Goal: Task Accomplishment & Management: Manage account settings

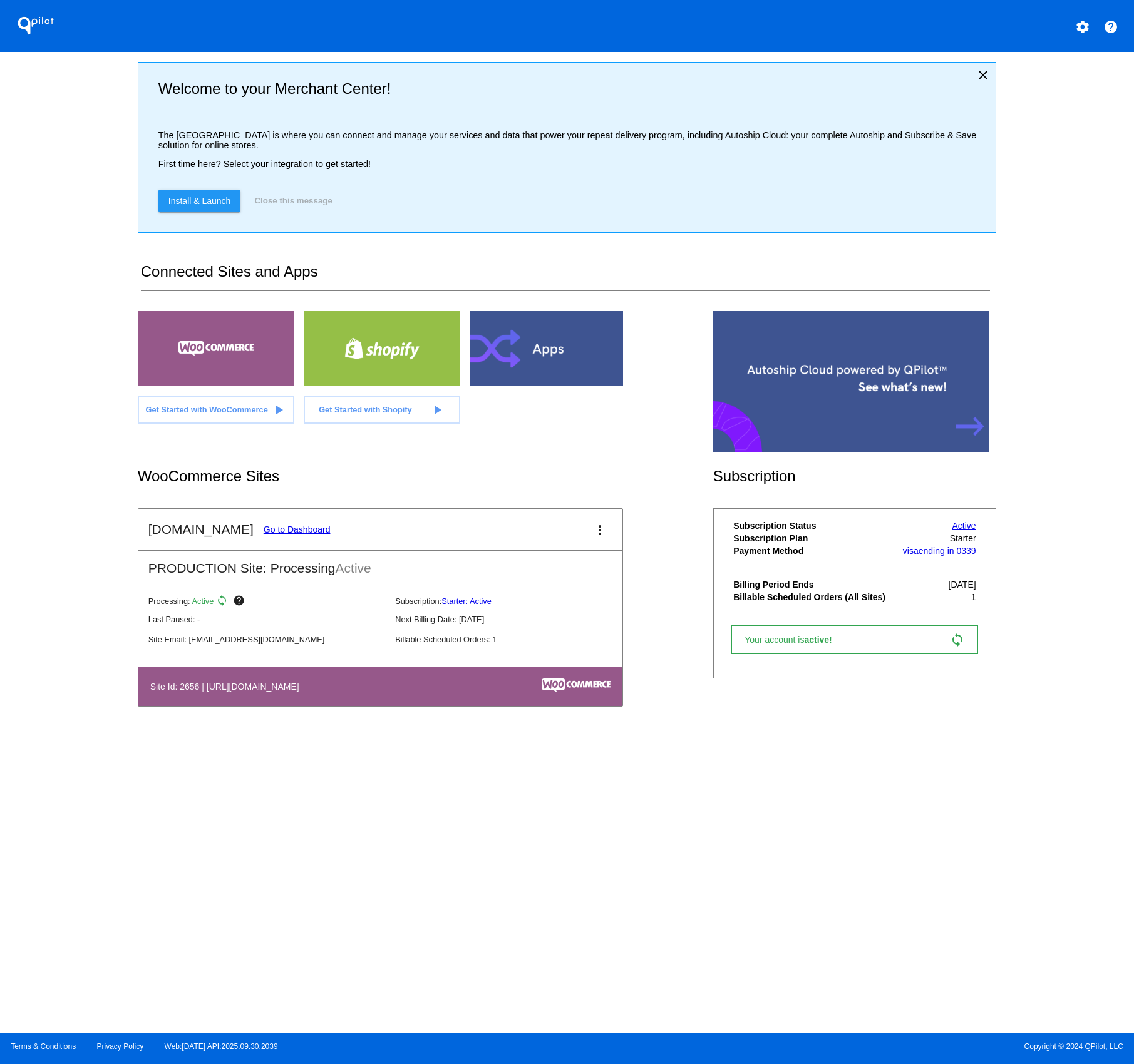
click at [263, 531] on link "Go to Dashboard" at bounding box center [297, 529] width 67 height 10
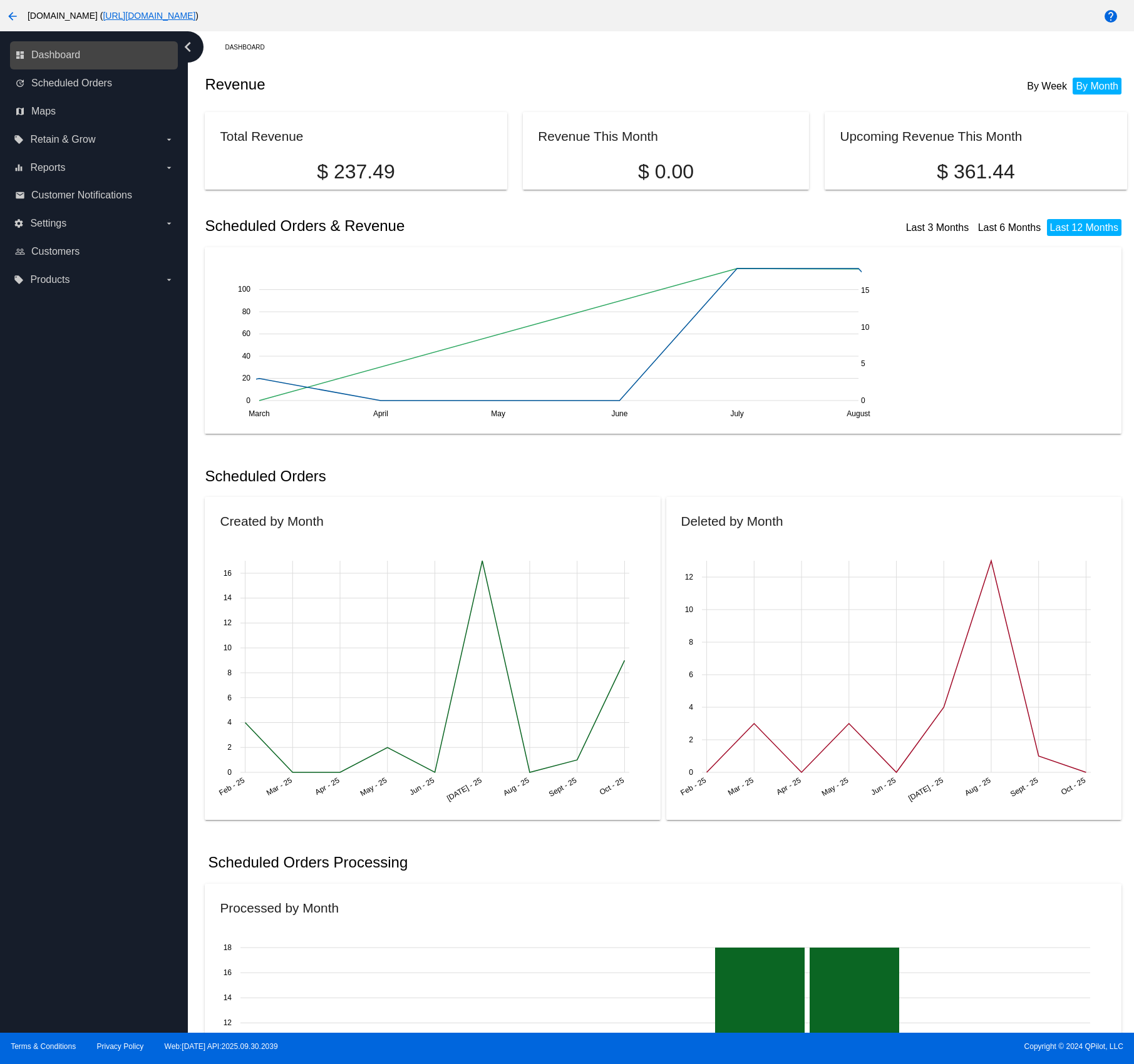
click at [91, 54] on link "dashboard Dashboard" at bounding box center [94, 55] width 159 height 20
click at [83, 84] on span "Scheduled Orders" at bounding box center [72, 83] width 81 height 11
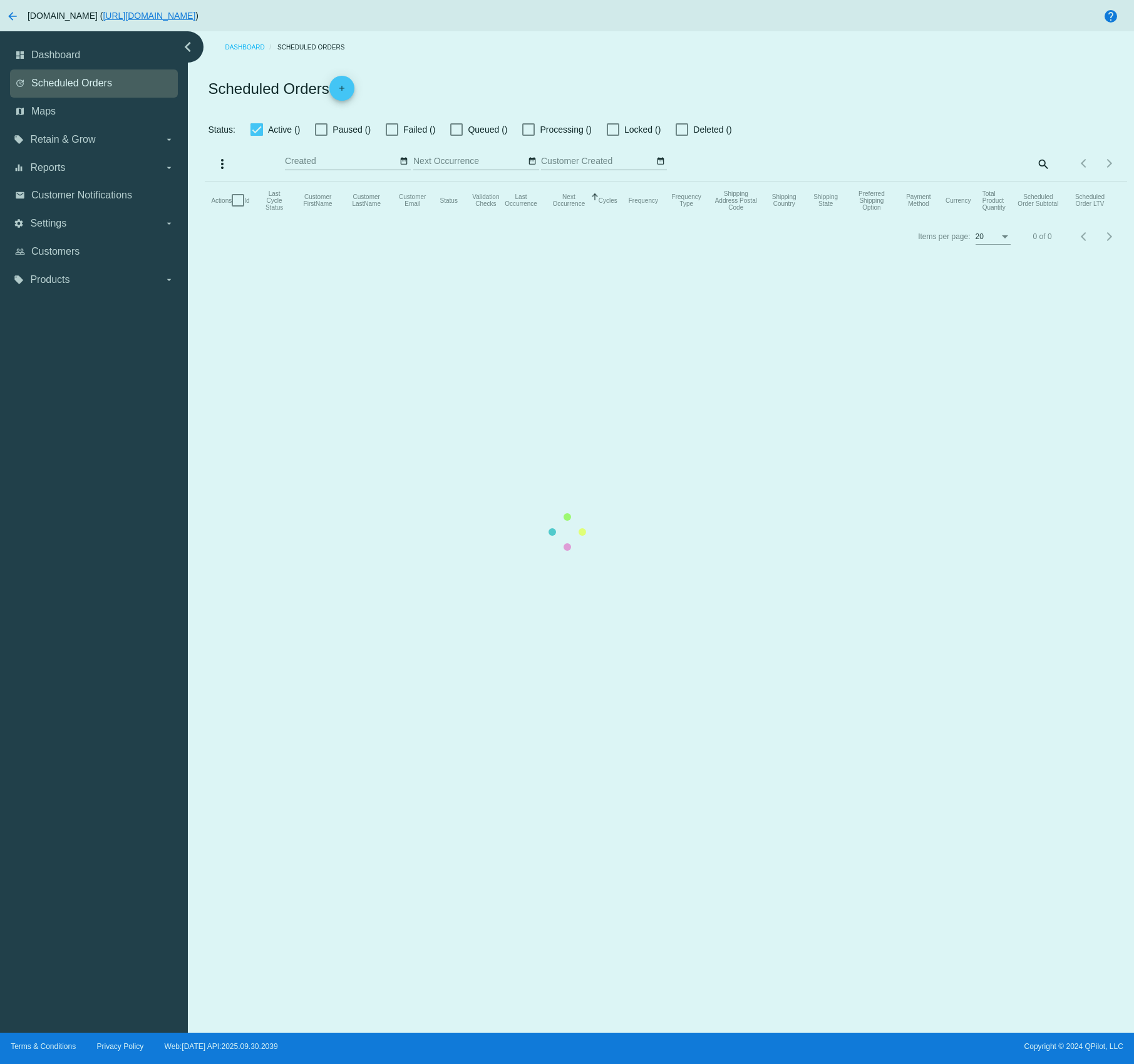
checkbox input "false"
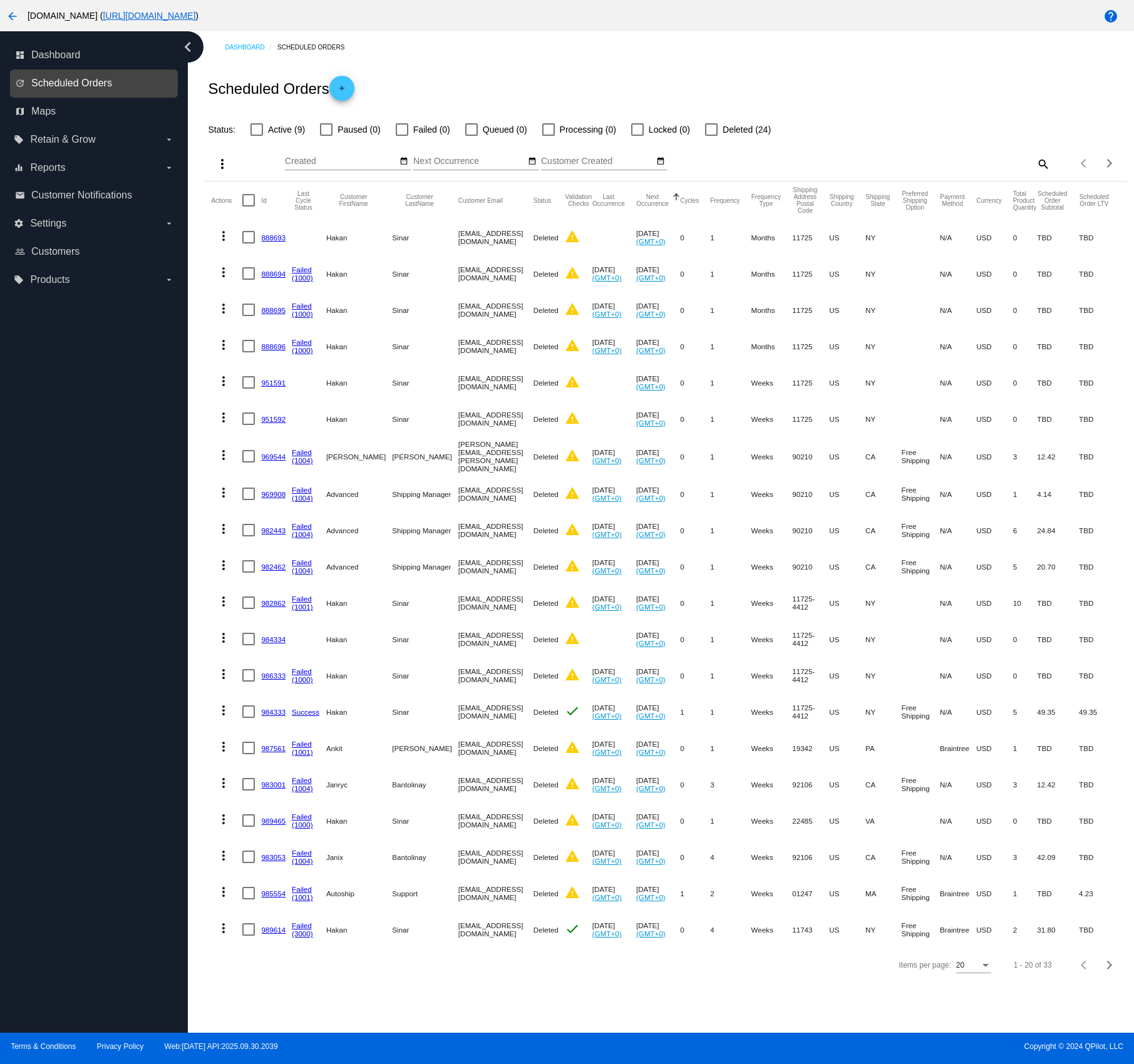
click at [70, 84] on span "Scheduled Orders" at bounding box center [72, 83] width 81 height 11
click at [13, 15] on mat-icon "arrow_back" at bounding box center [13, 16] width 15 height 15
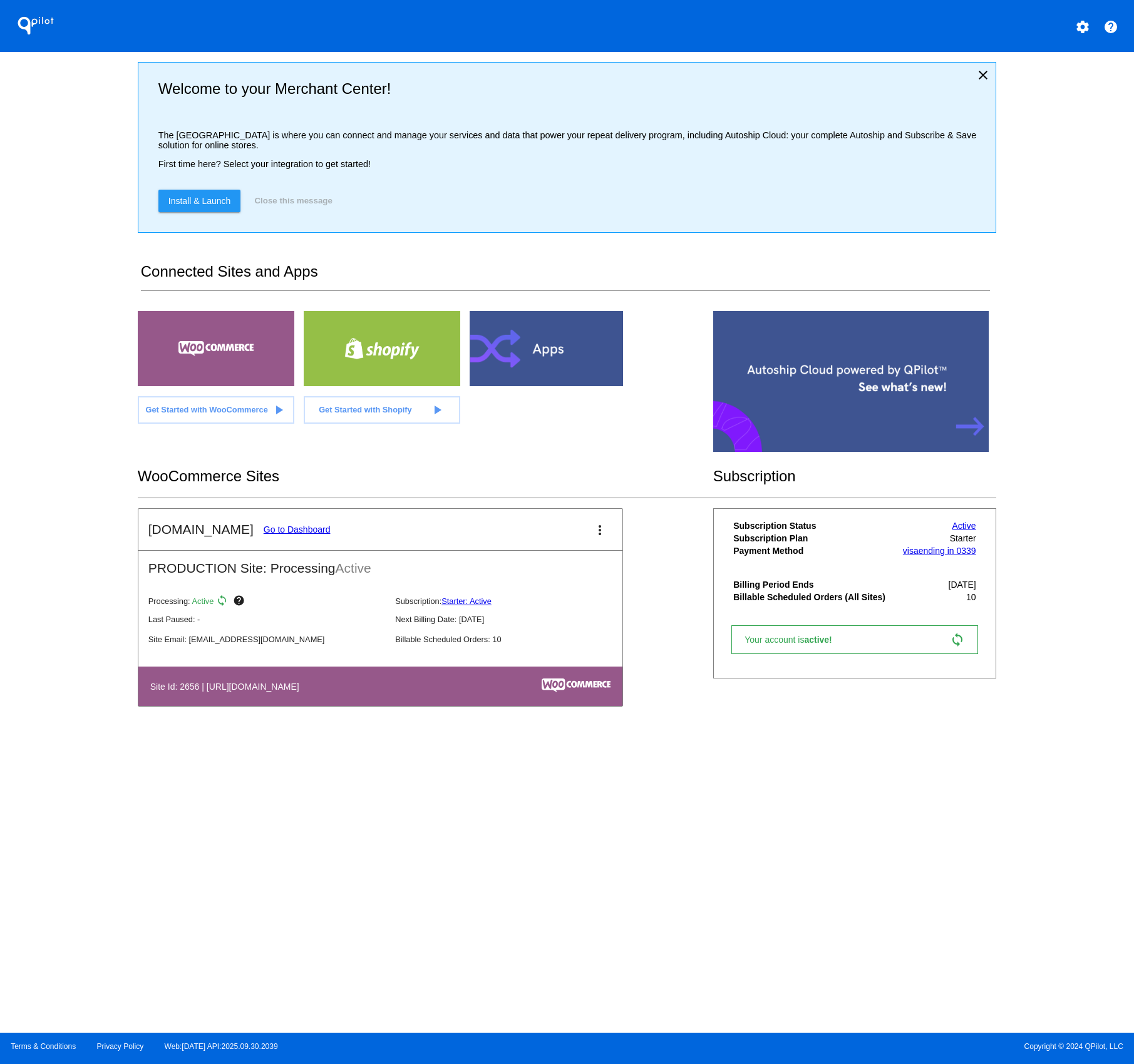
click at [1082, 27] on mat-icon "settings" at bounding box center [1082, 26] width 15 height 15
click at [599, 532] on div at bounding box center [567, 532] width 1134 height 1064
click at [263, 532] on link "Go to Dashboard" at bounding box center [297, 529] width 67 height 10
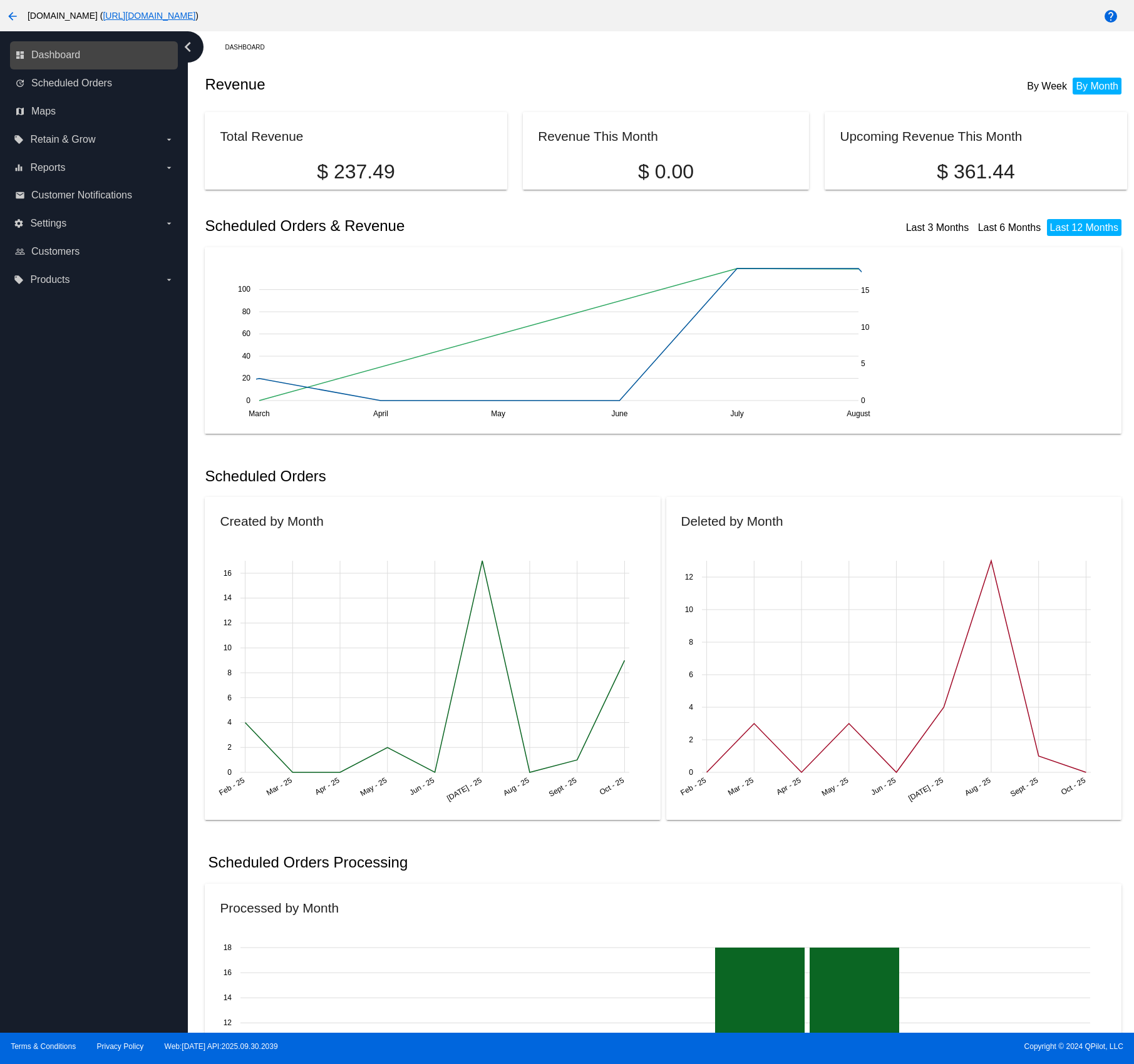
click at [88, 55] on link "dashboard Dashboard" at bounding box center [94, 55] width 159 height 20
click at [81, 51] on link "dashboard Dashboard" at bounding box center [94, 55] width 159 height 20
click at [72, 88] on span "Scheduled Orders" at bounding box center [72, 83] width 81 height 11
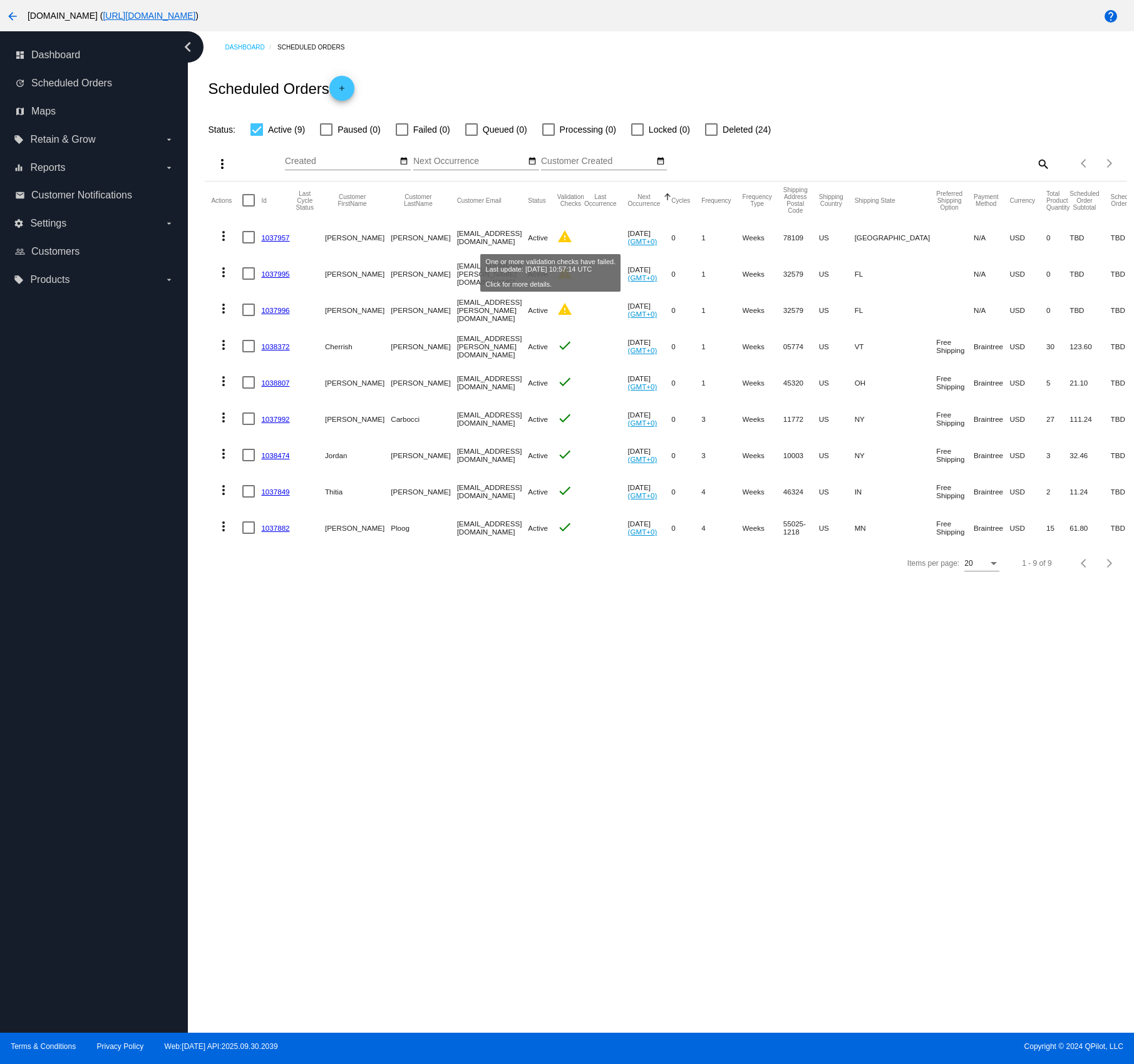
click at [557, 240] on mat-icon "warning" at bounding box center [564, 237] width 15 height 15
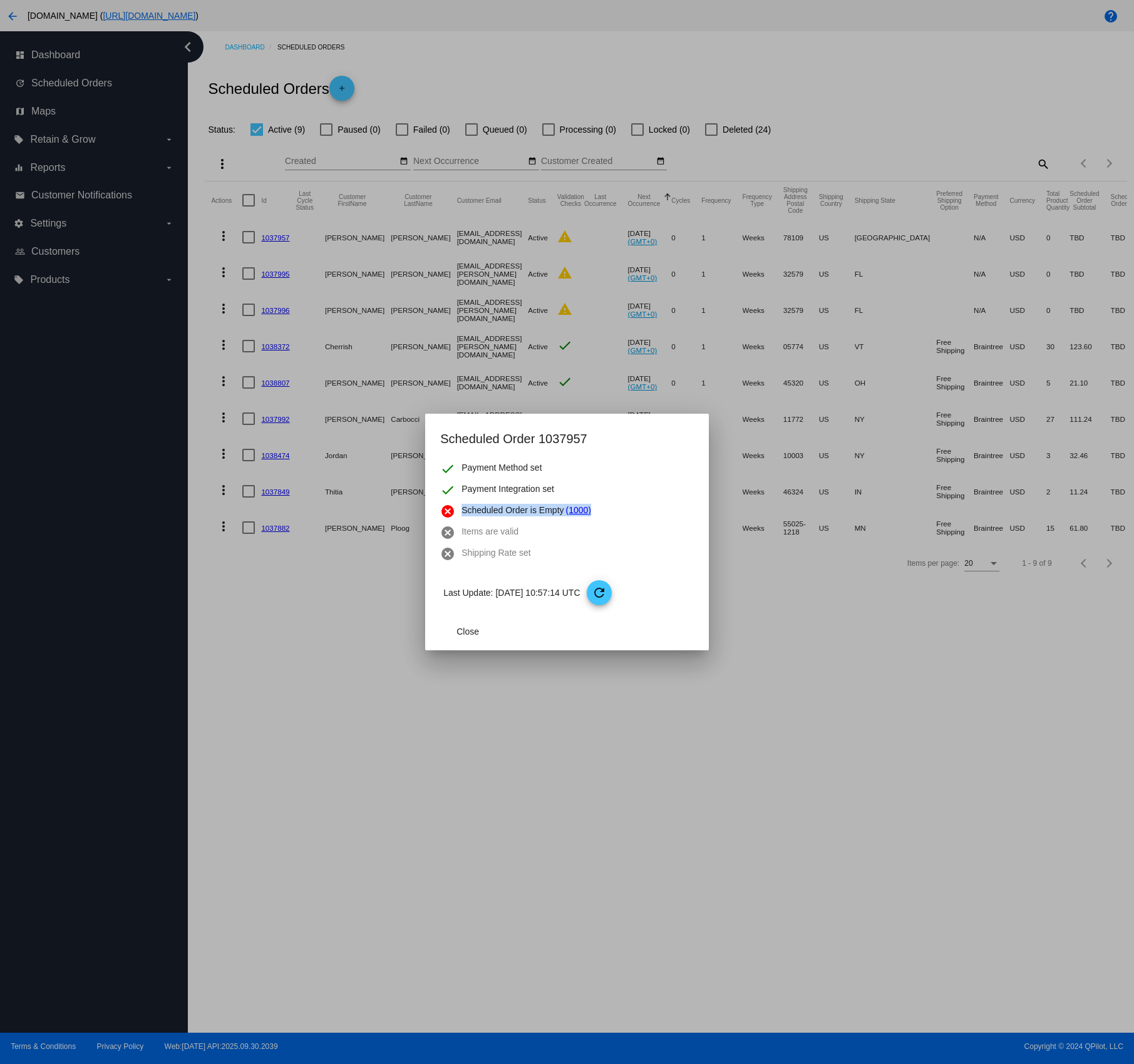
drag, startPoint x: 600, startPoint y: 512, endPoint x: 459, endPoint y: 510, distance: 141.0
click at [459, 510] on div "cancel Scheduled Order is Empty (1000)" at bounding box center [566, 511] width 253 height 15
copy div "Scheduled Order is Empty (1000)"
click at [464, 635] on span "Close" at bounding box center [467, 631] width 23 height 10
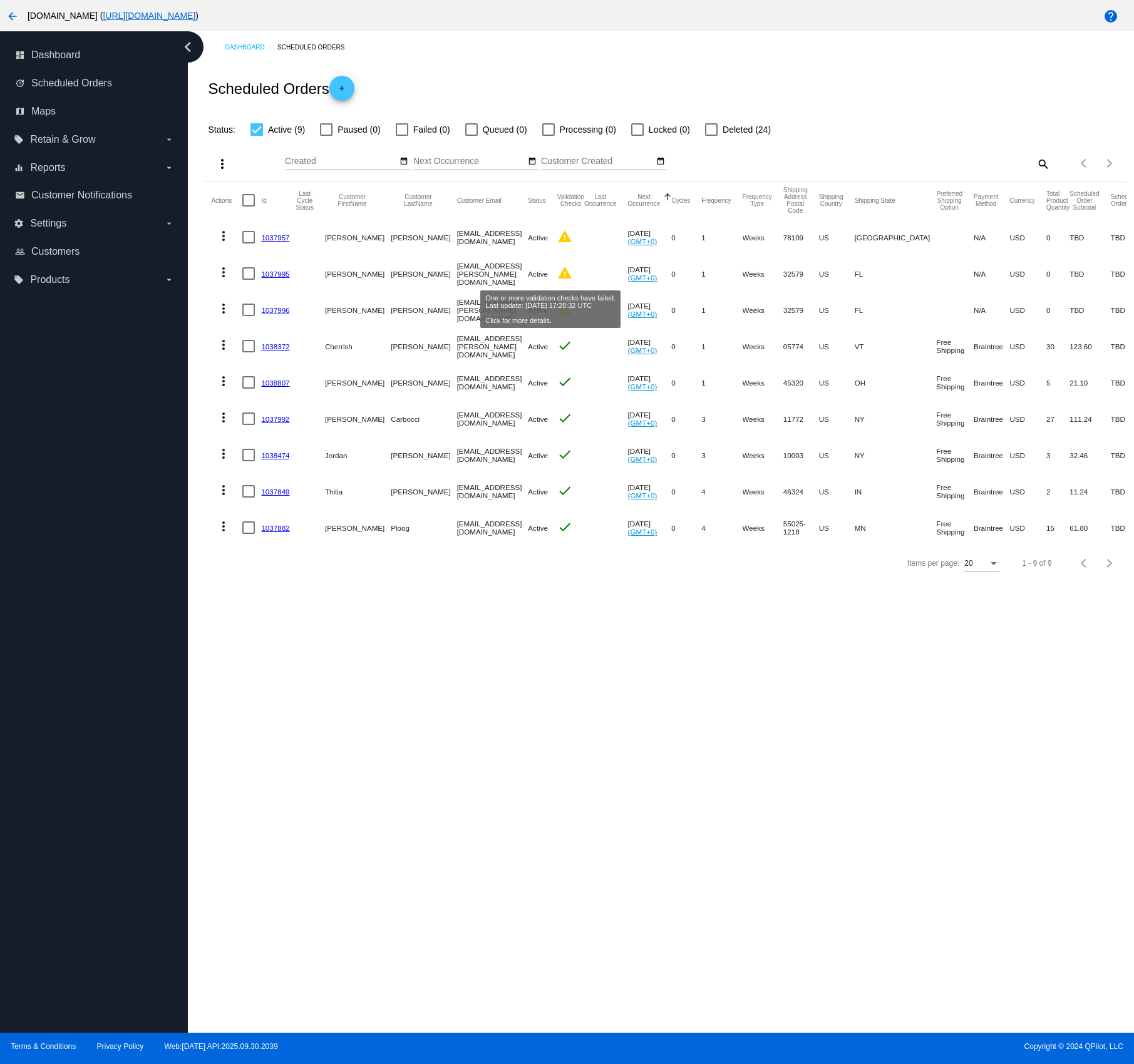
click at [557, 276] on mat-icon "warning" at bounding box center [564, 273] width 15 height 15
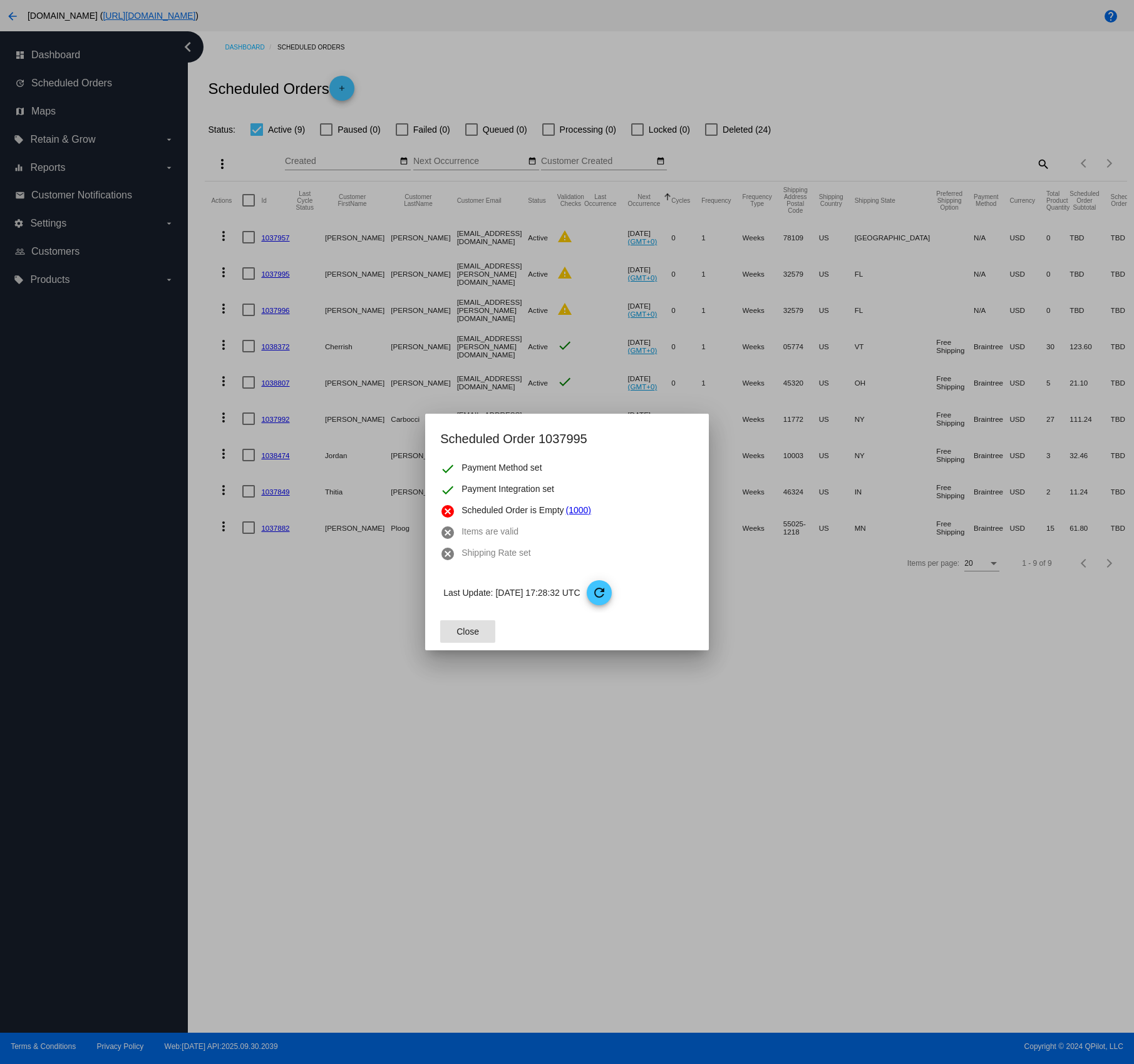
click at [407, 686] on div at bounding box center [567, 532] width 1134 height 1064
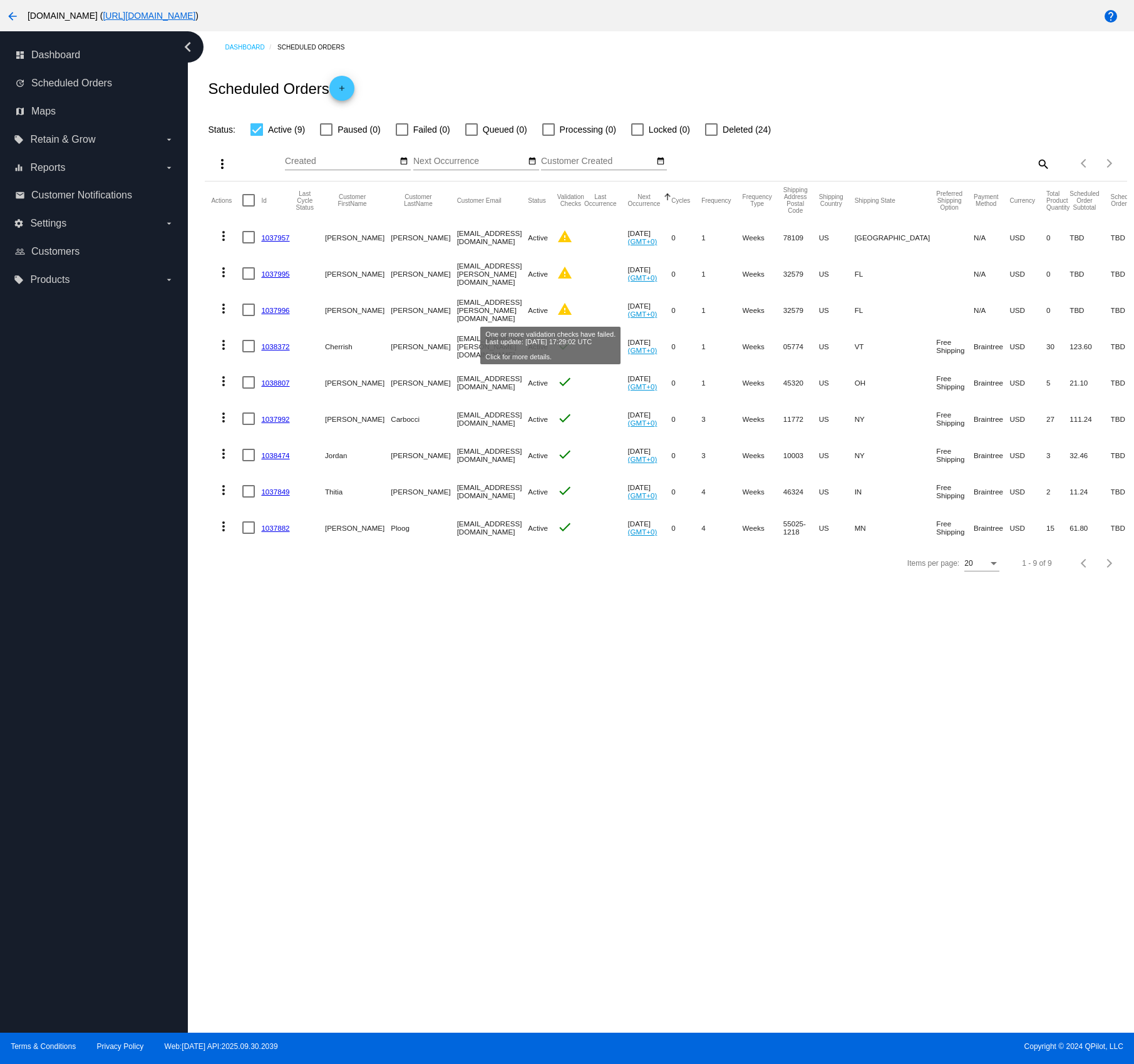
click at [557, 310] on mat-icon "warning" at bounding box center [564, 309] width 15 height 15
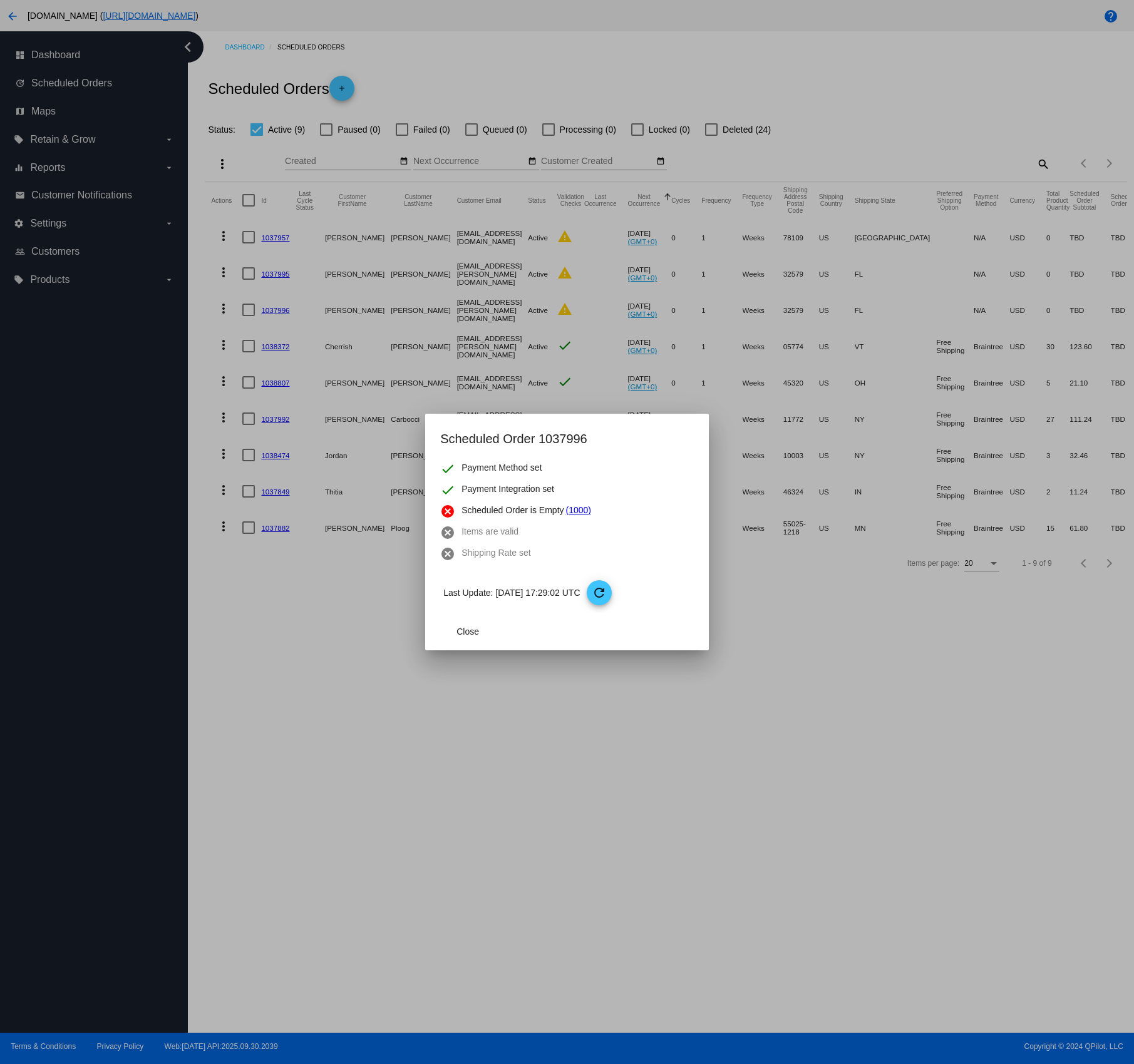
click at [334, 619] on div at bounding box center [567, 532] width 1134 height 1064
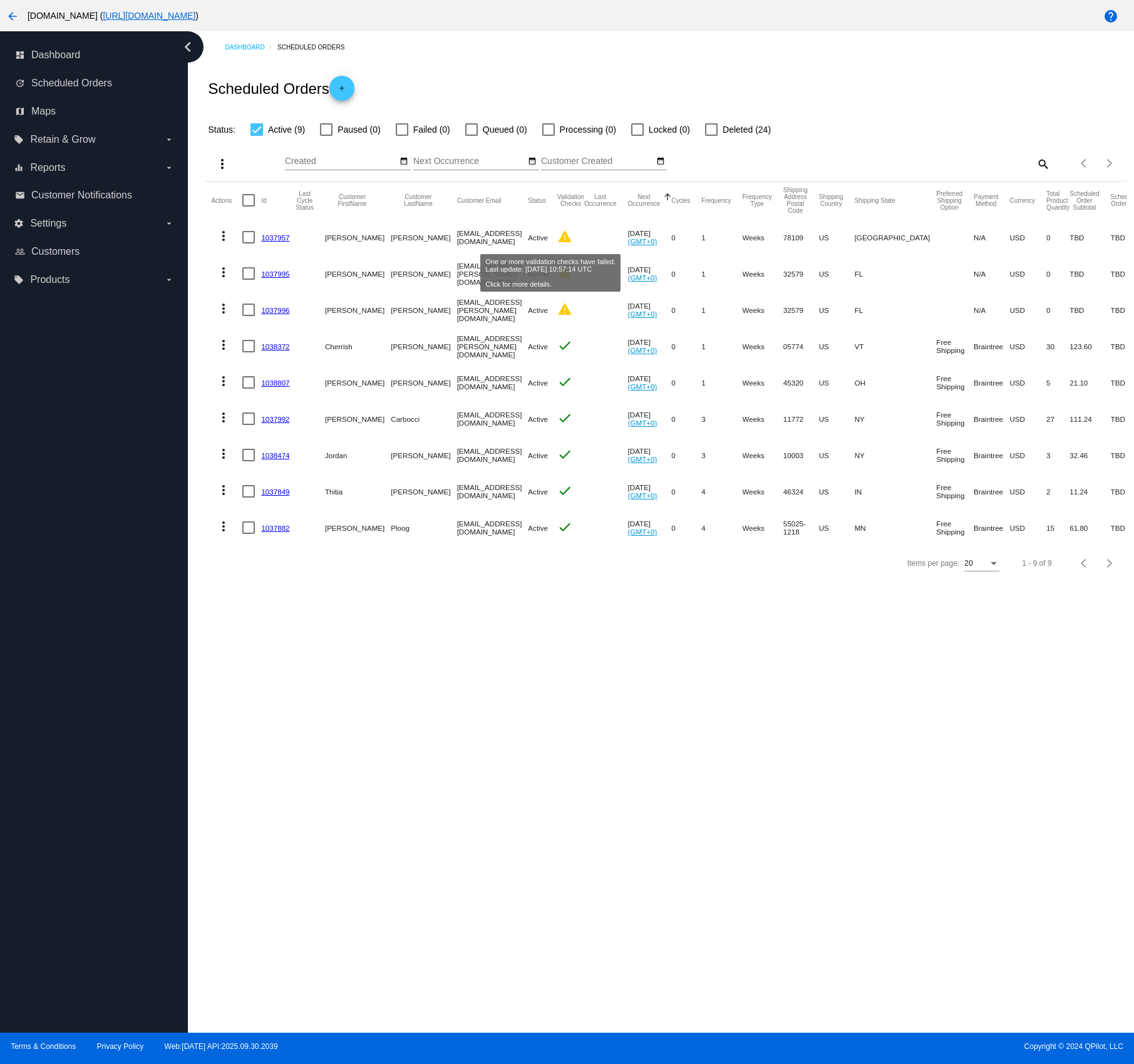
click at [557, 239] on mat-icon "warning" at bounding box center [564, 237] width 15 height 15
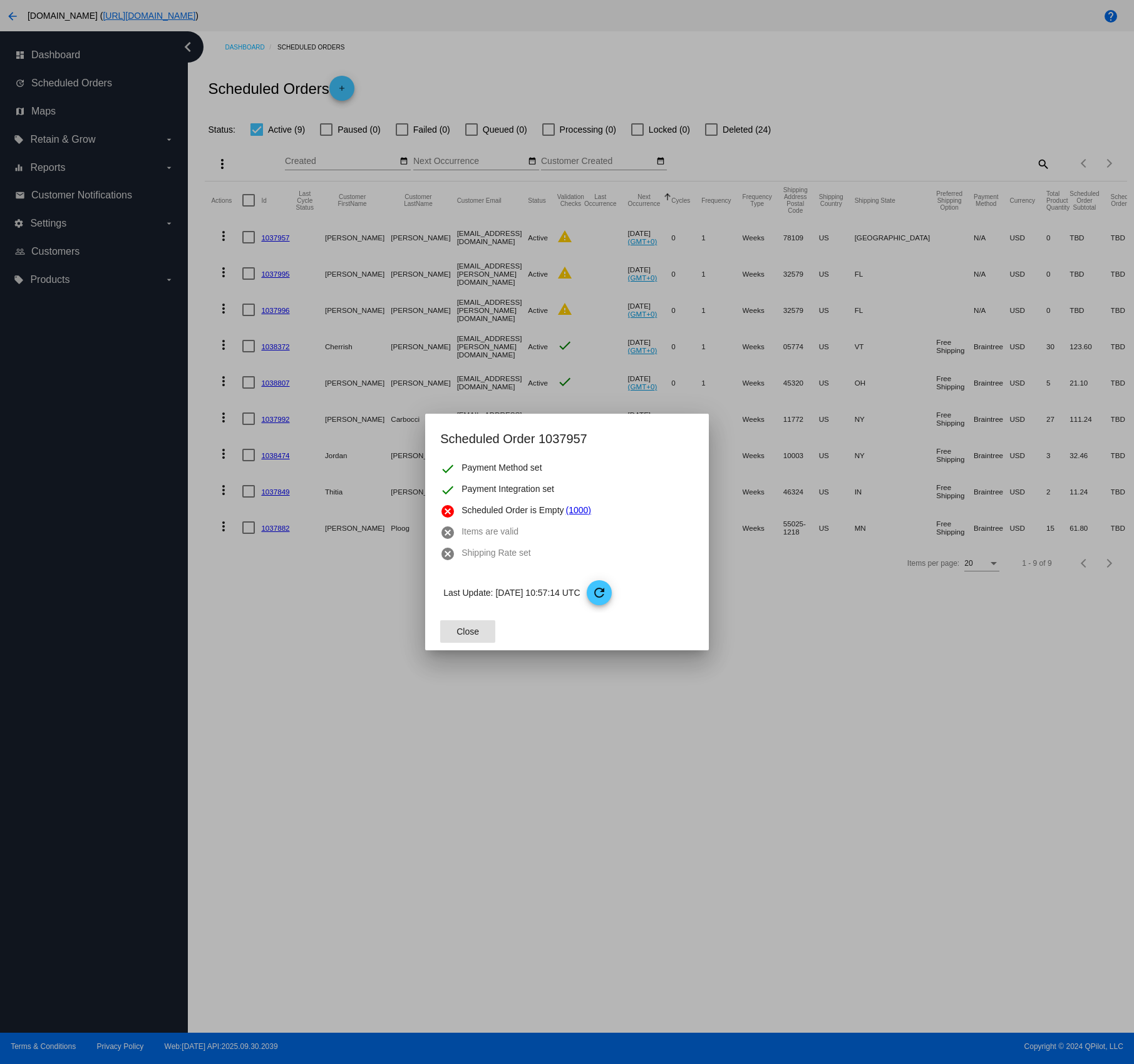
click at [488, 633] on button "Close" at bounding box center [467, 631] width 55 height 23
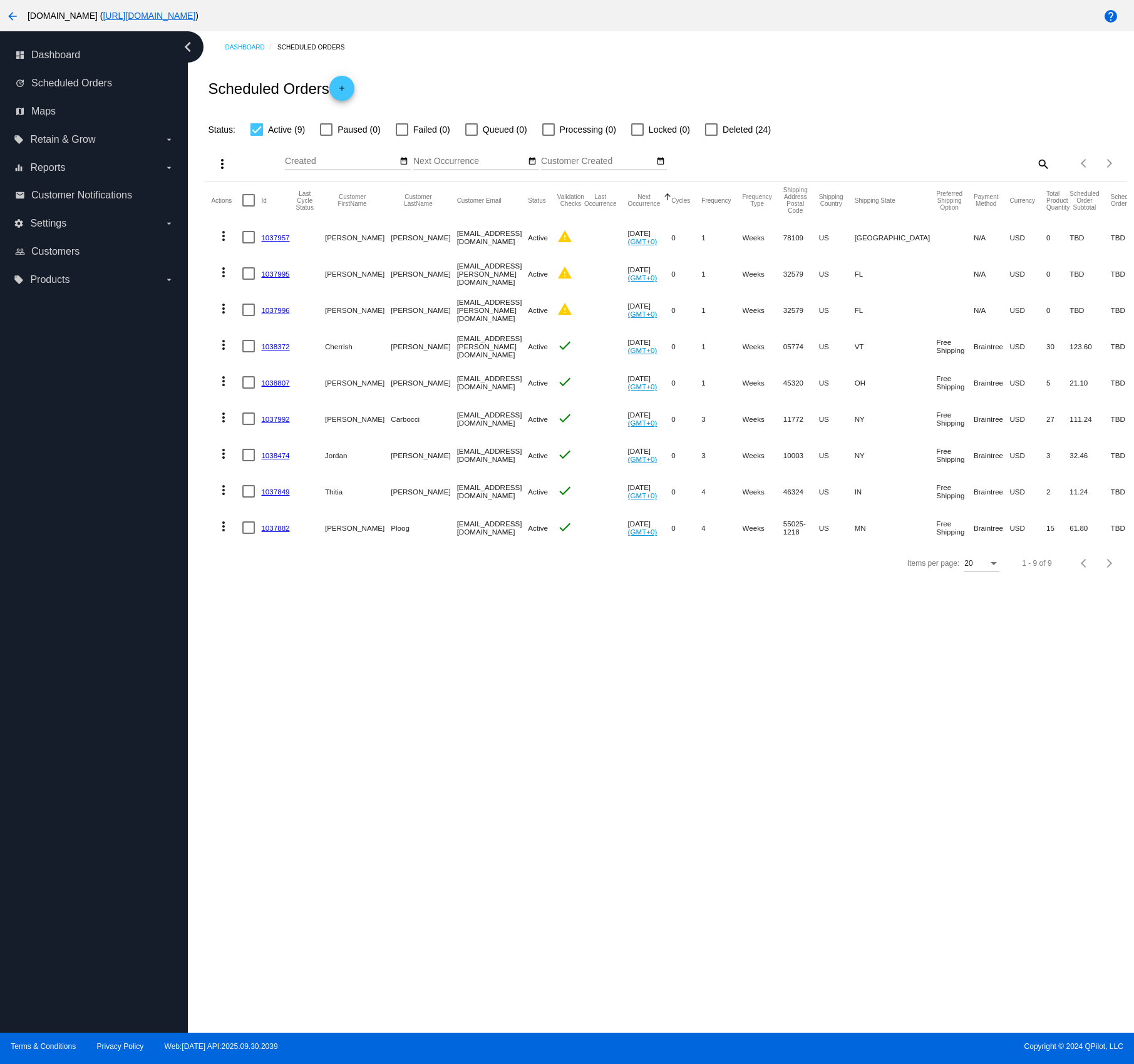
click at [271, 238] on link "1037957" at bounding box center [275, 237] width 28 height 8
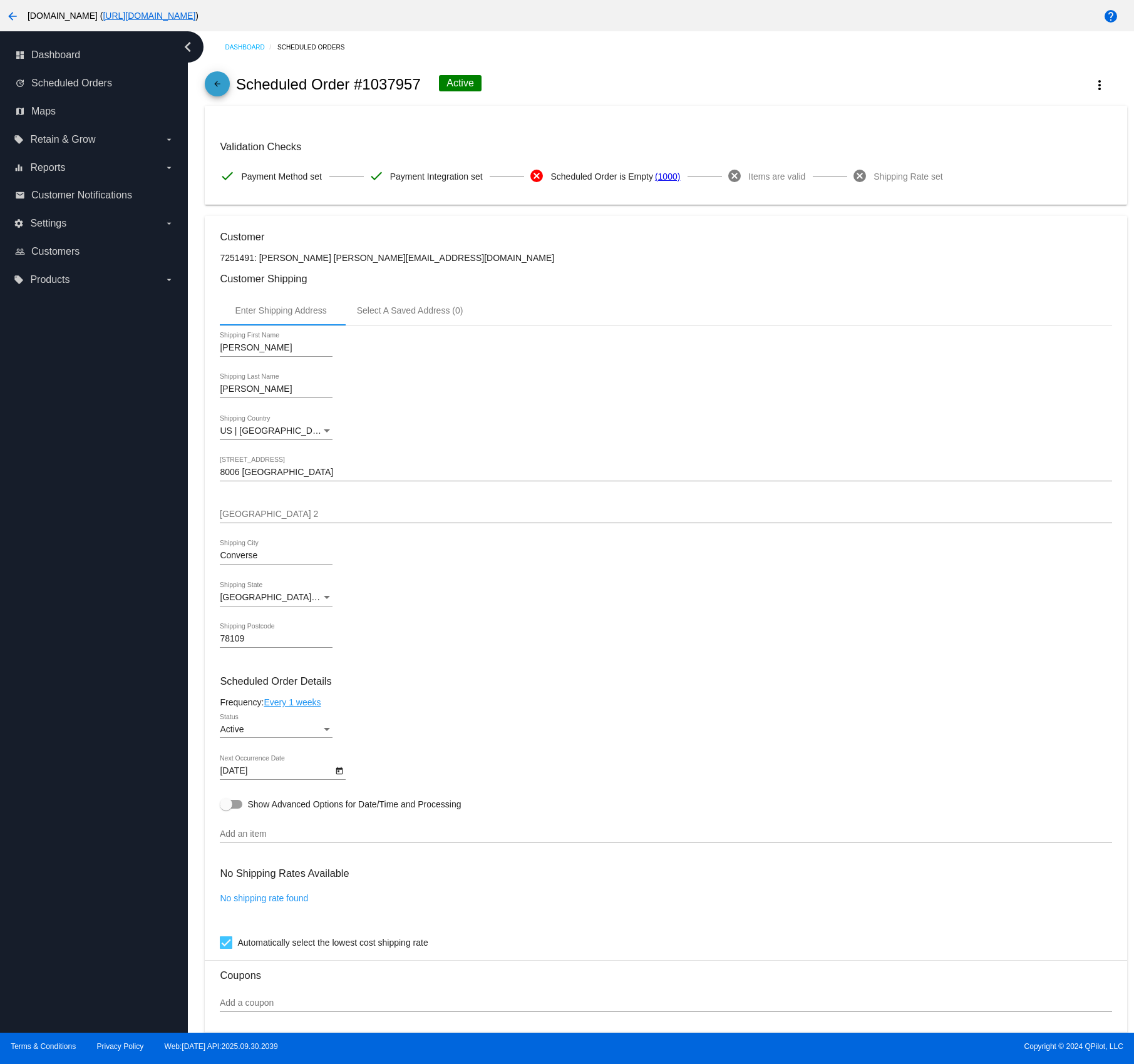
click at [220, 87] on mat-icon "arrow_back" at bounding box center [217, 87] width 15 height 15
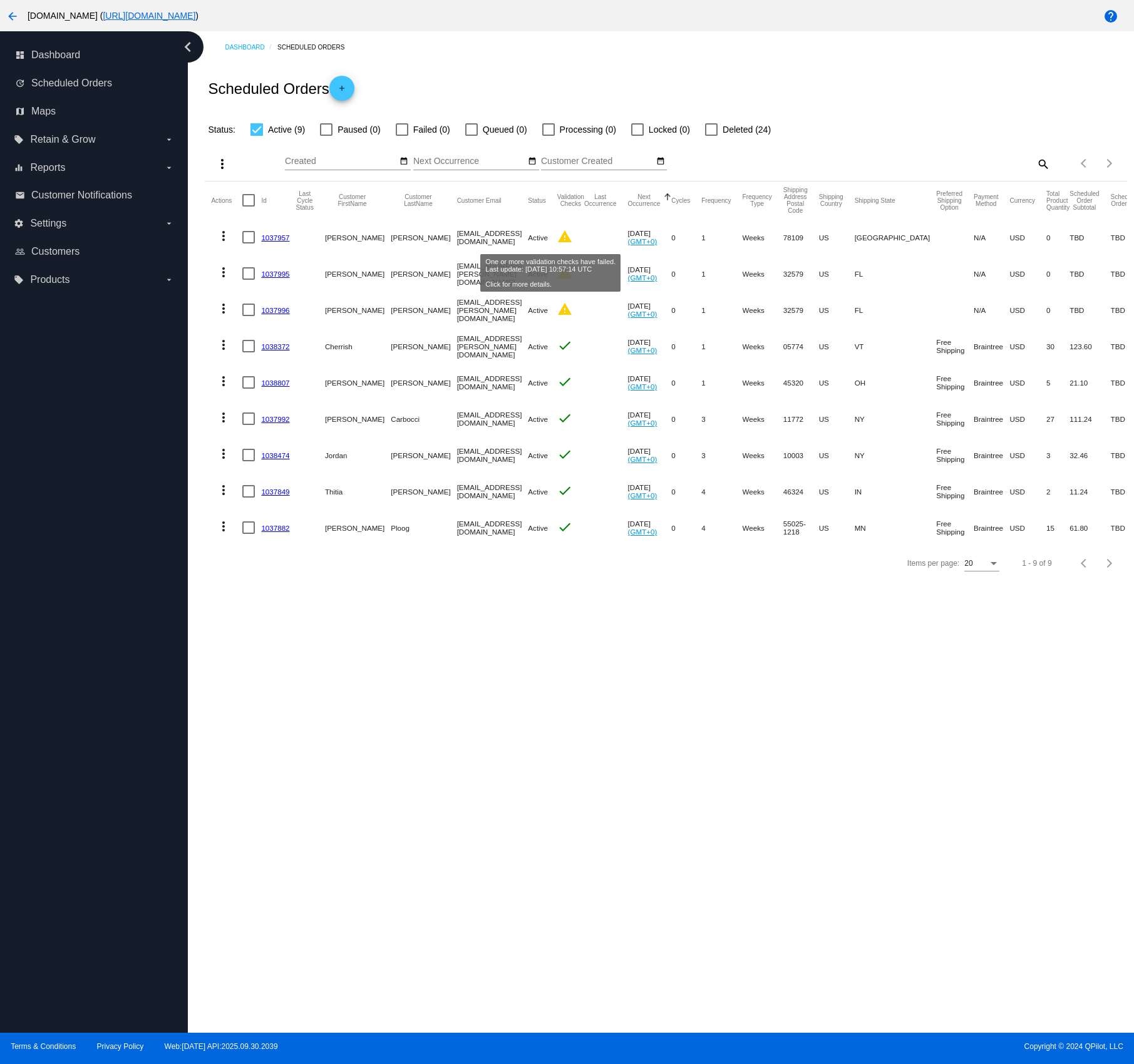
click at [557, 238] on mat-icon "warning" at bounding box center [564, 237] width 15 height 15
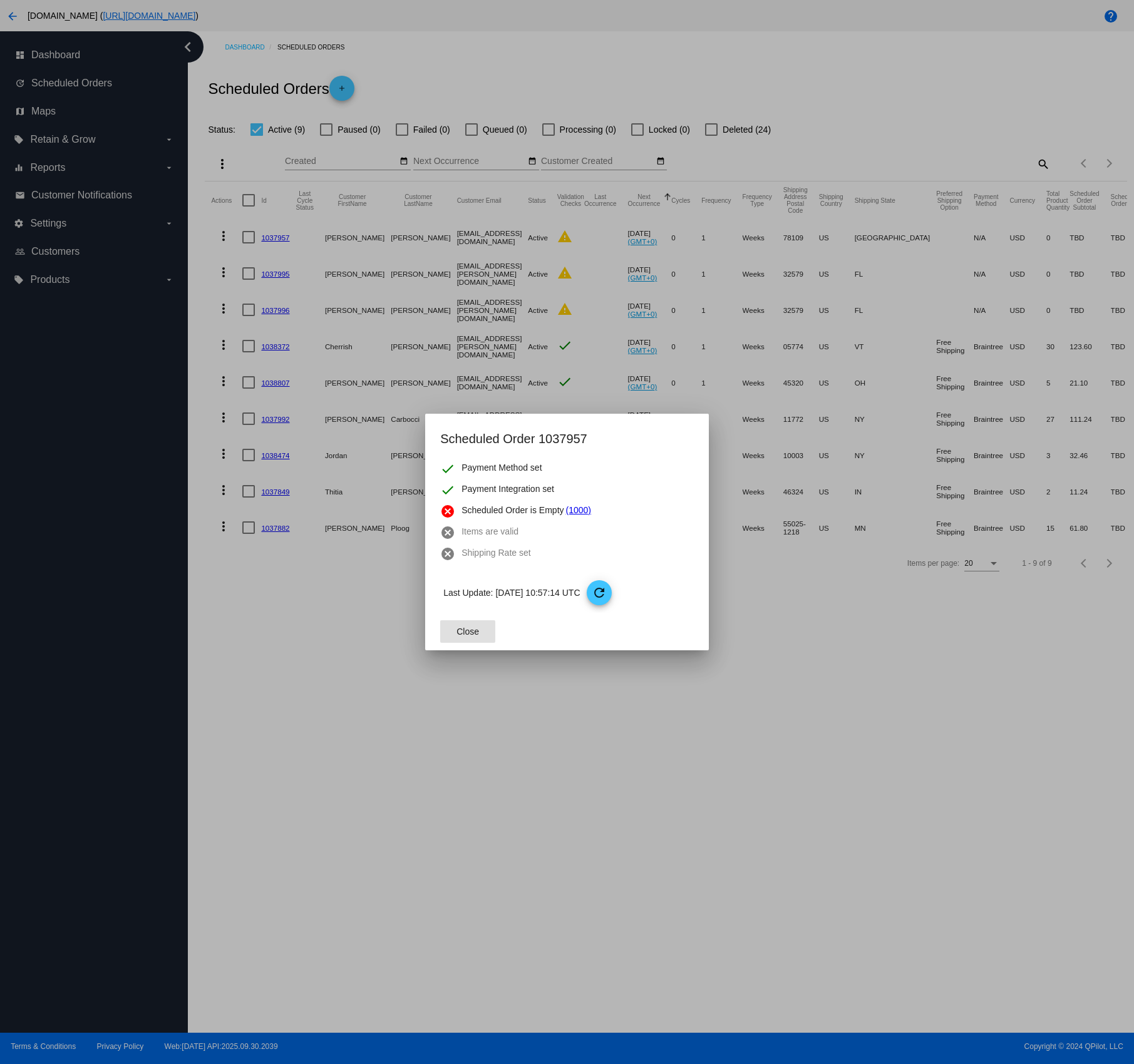
drag, startPoint x: 607, startPoint y: 649, endPoint x: 566, endPoint y: 649, distance: 41.0
click at [607, 649] on mat-dialog-actions "Close" at bounding box center [566, 631] width 253 height 37
click at [607, 597] on mat-icon "refresh" at bounding box center [599, 592] width 15 height 15
click at [464, 627] on span "Close" at bounding box center [467, 631] width 23 height 10
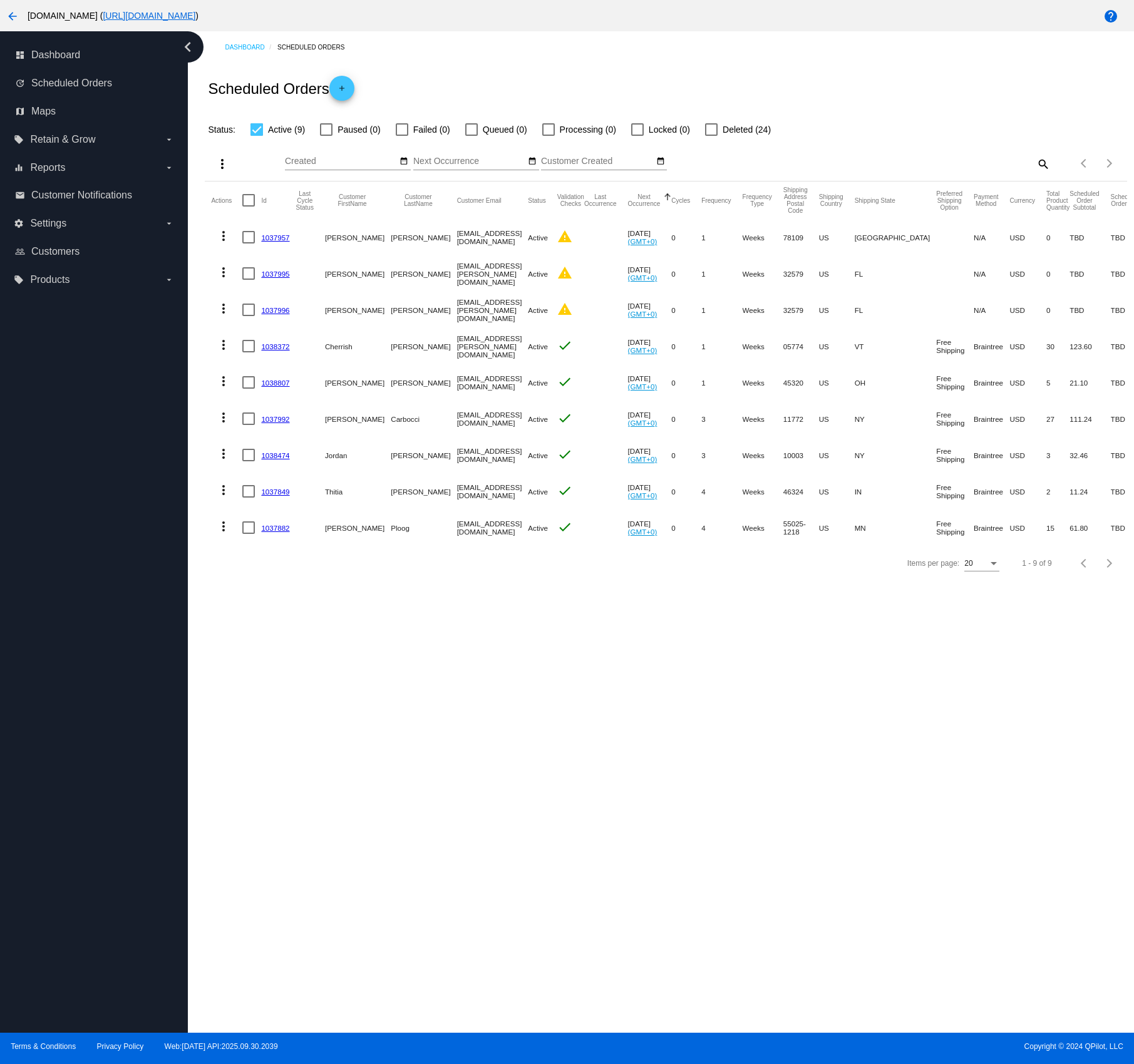
click at [1119, 16] on button "help" at bounding box center [1110, 15] width 25 height 25
click at [13, 14] on mat-icon "arrow_back" at bounding box center [13, 16] width 15 height 15
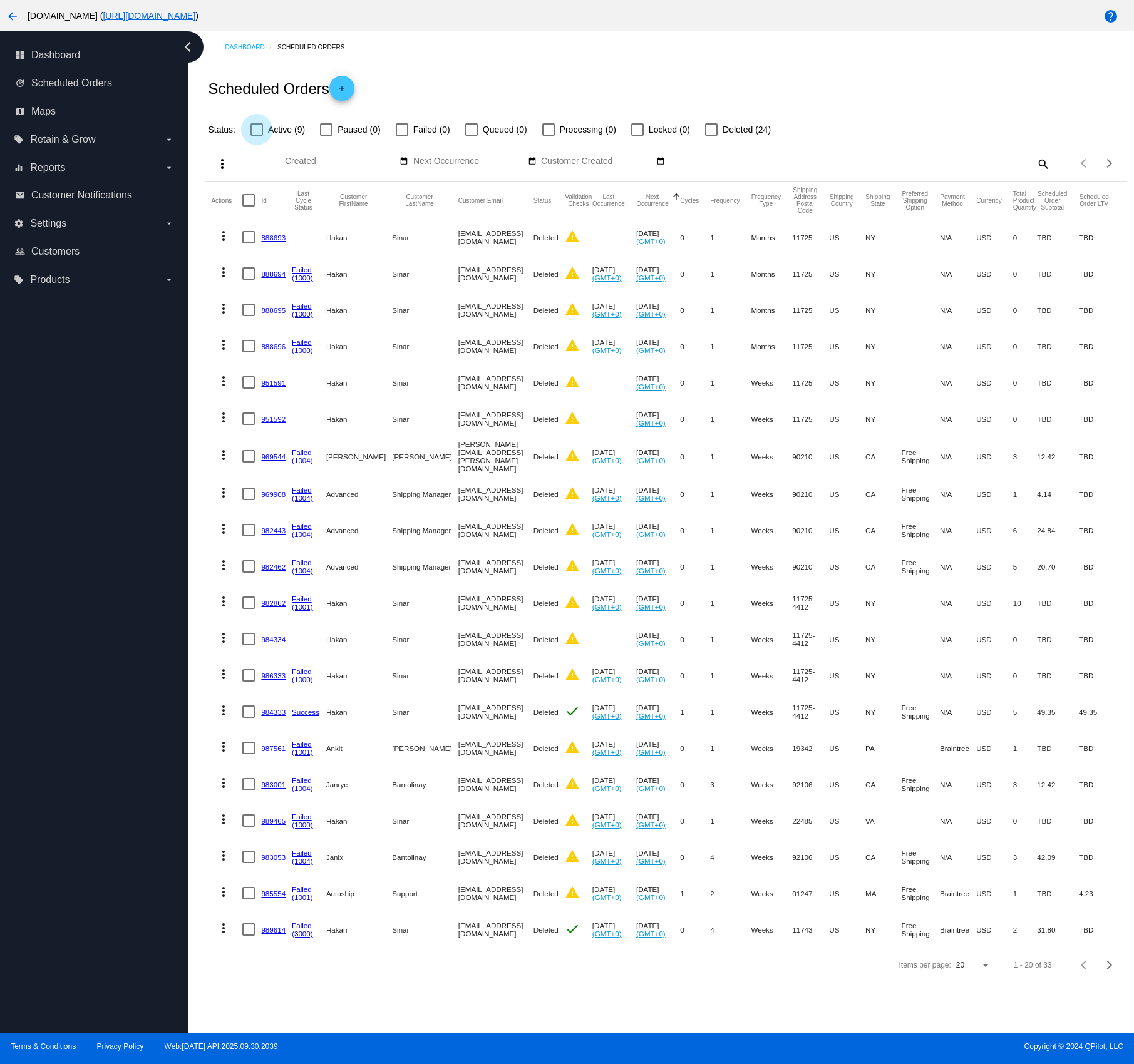
click at [266, 129] on label "Active (9)" at bounding box center [278, 130] width 54 height 15
click at [257, 136] on input "Active (9)" at bounding box center [256, 136] width 1 height 1
checkbox input "true"
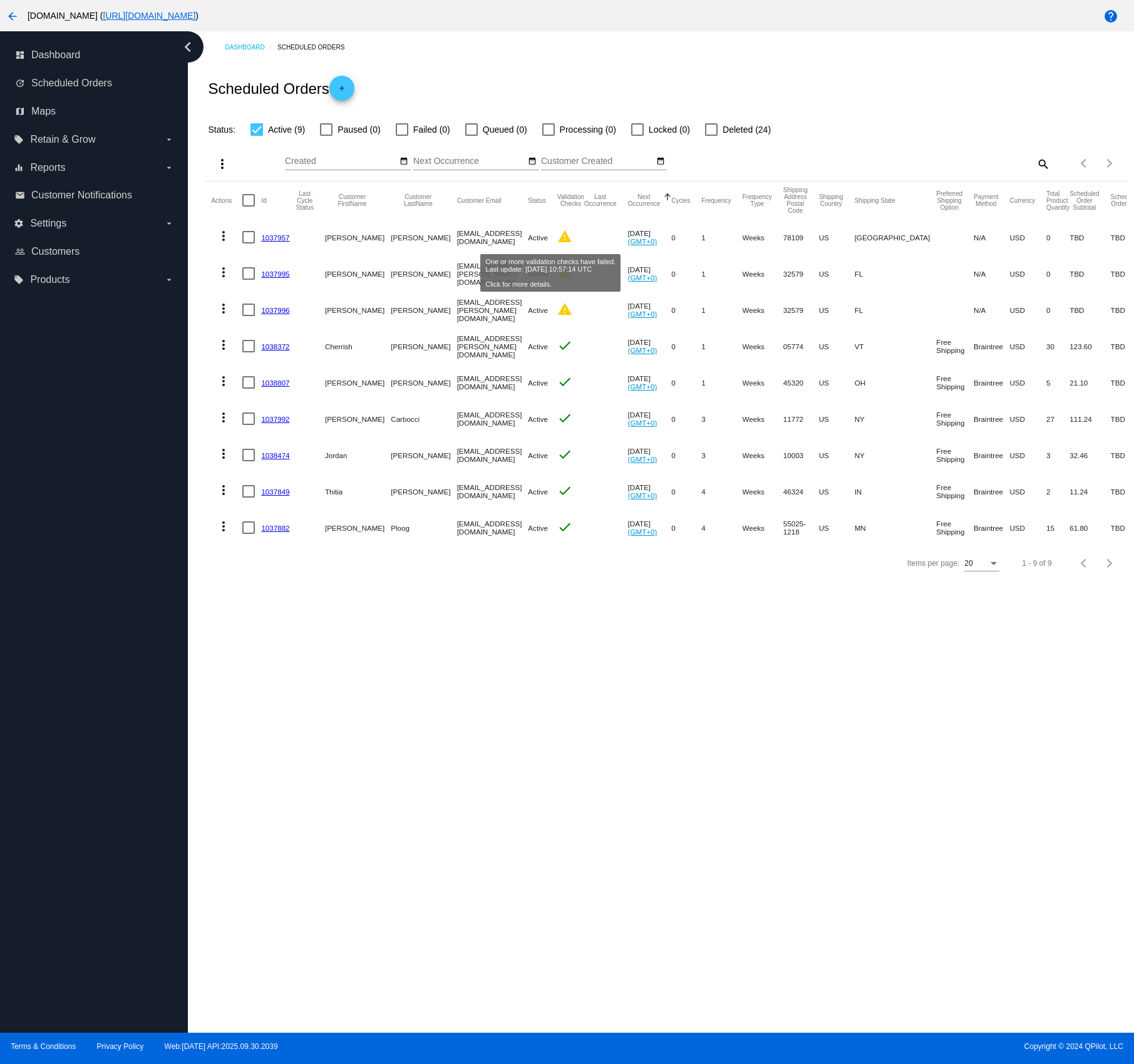
click at [557, 235] on mat-icon "warning" at bounding box center [564, 237] width 15 height 15
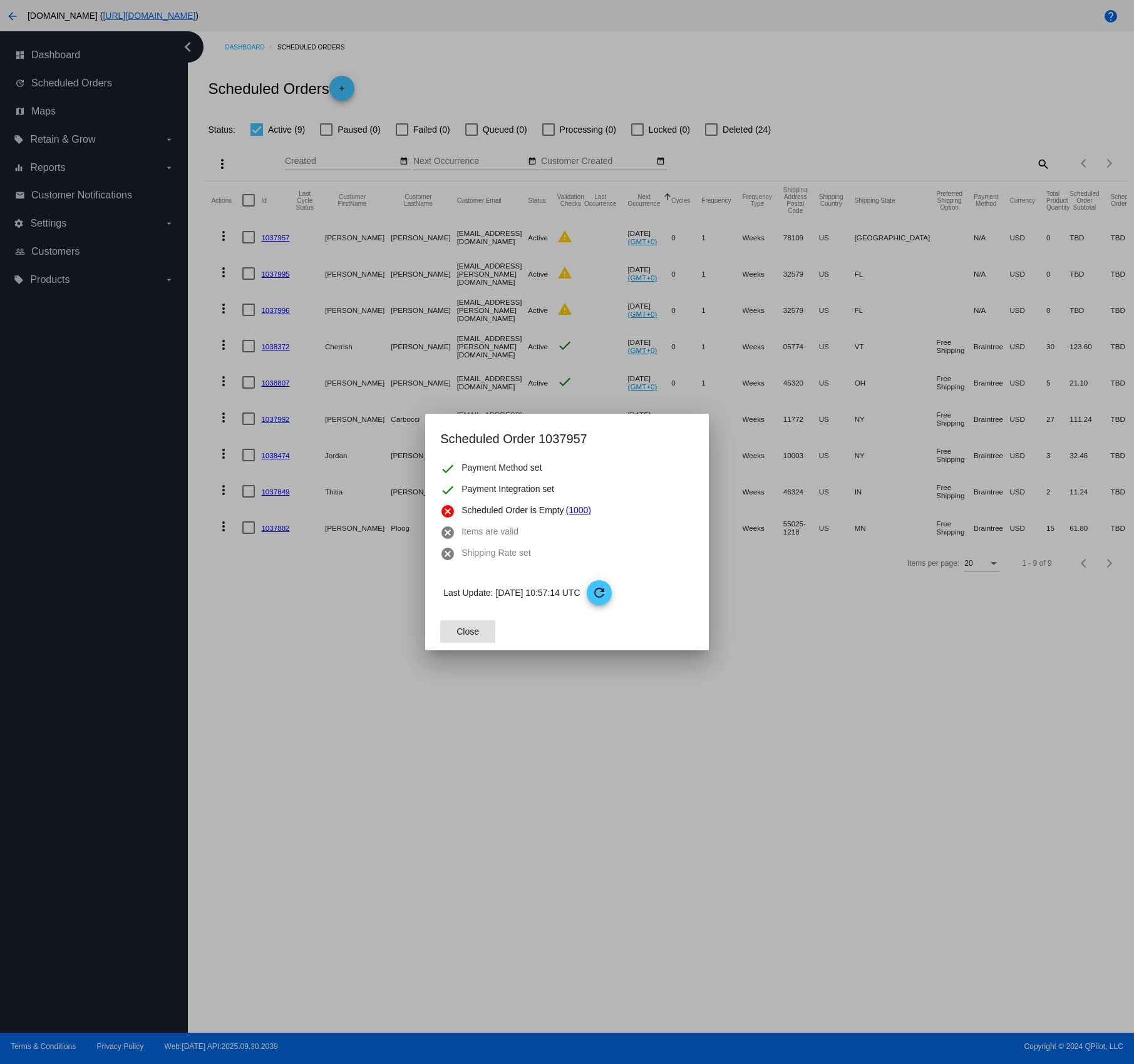
click at [575, 512] on link "(1000)" at bounding box center [579, 511] width 25 height 15
click at [462, 629] on span "Close" at bounding box center [467, 631] width 23 height 10
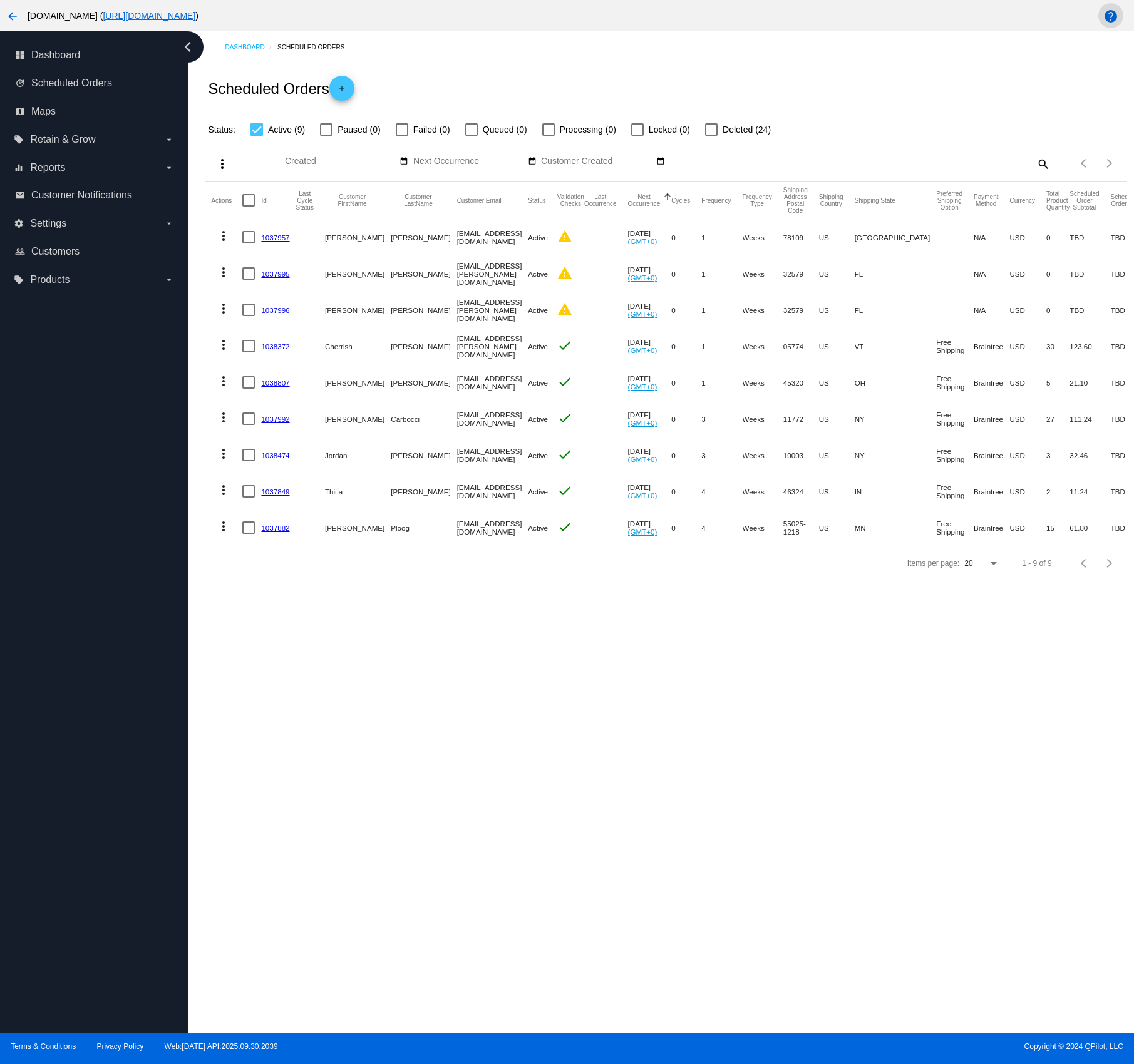
click at [1109, 19] on mat-icon "help" at bounding box center [1110, 16] width 15 height 15
click at [557, 238] on mat-icon "warning" at bounding box center [564, 237] width 15 height 15
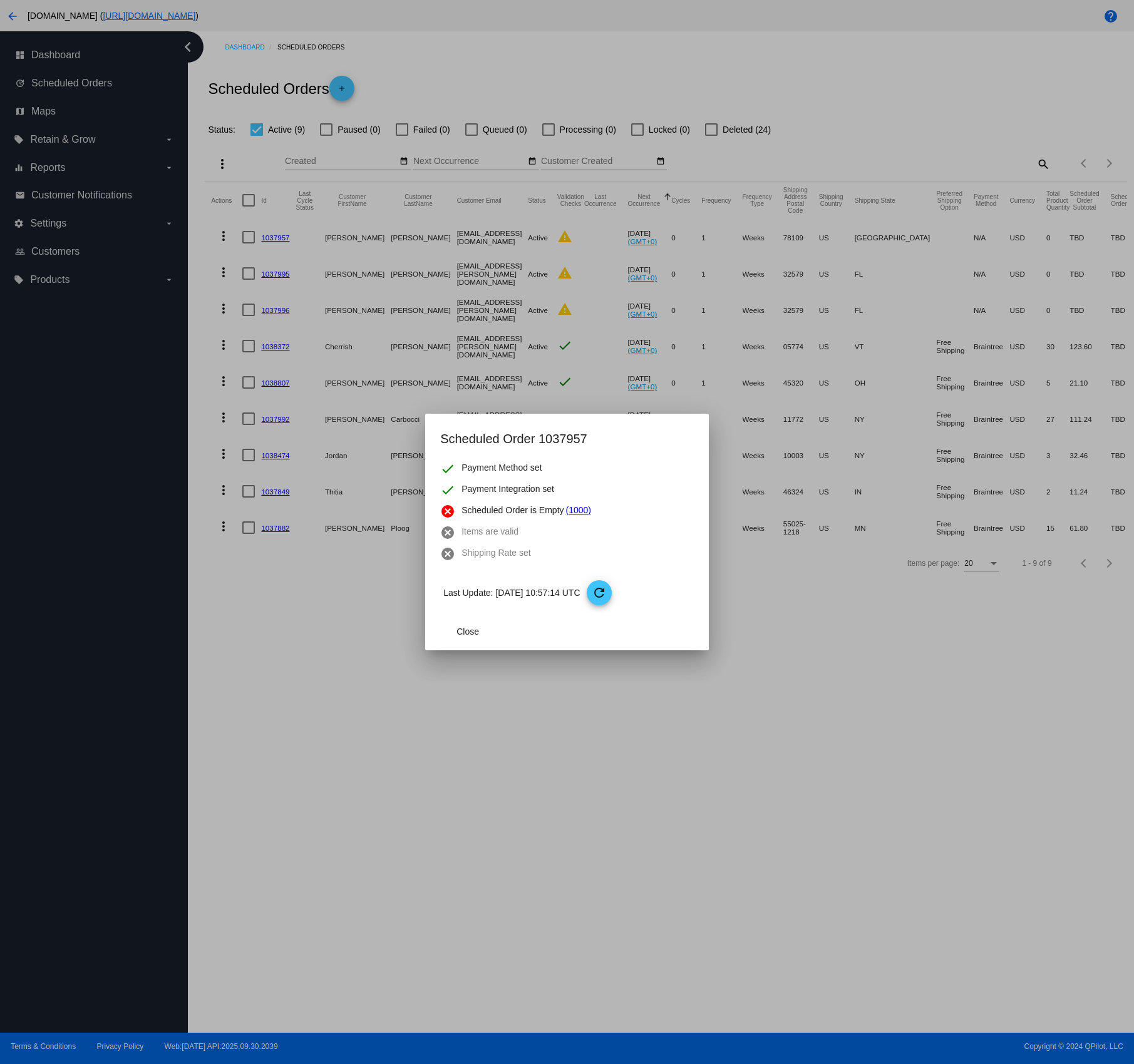
drag, startPoint x: 599, startPoint y: 510, endPoint x: 461, endPoint y: 510, distance: 138.0
click at [461, 510] on div "cancel Scheduled Order is Empty (1000)" at bounding box center [566, 511] width 253 height 15
copy div "Scheduled Order is Empty (1000)"
click at [468, 624] on button "Close" at bounding box center [467, 631] width 55 height 23
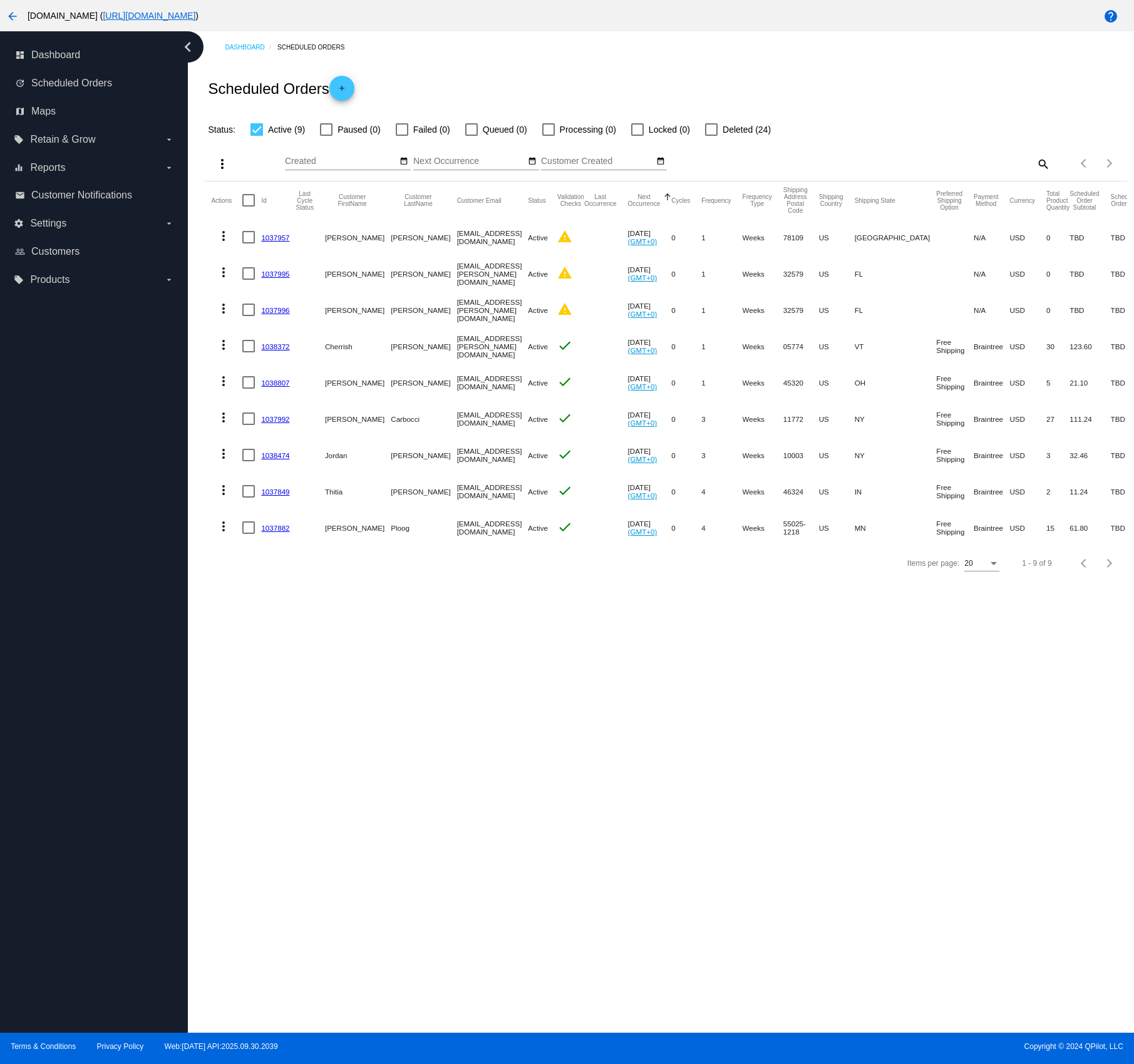
drag, startPoint x: 297, startPoint y: 312, endPoint x: 263, endPoint y: 275, distance: 50.2
click at [261, 275] on mat-table "Actions Id Last Cycle Status Customer FirstName Customer LastName Customer Emai…" at bounding box center [666, 364] width 922 height 365
drag, startPoint x: 350, startPoint y: 620, endPoint x: 321, endPoint y: 579, distance: 50.2
click at [348, 619] on div "Dashboard Scheduled Orders Scheduled Orders add Status: Active (9) Paused (0) F…" at bounding box center [660, 532] width 946 height 1001
drag, startPoint x: 294, startPoint y: 276, endPoint x: 276, endPoint y: 302, distance: 31.6
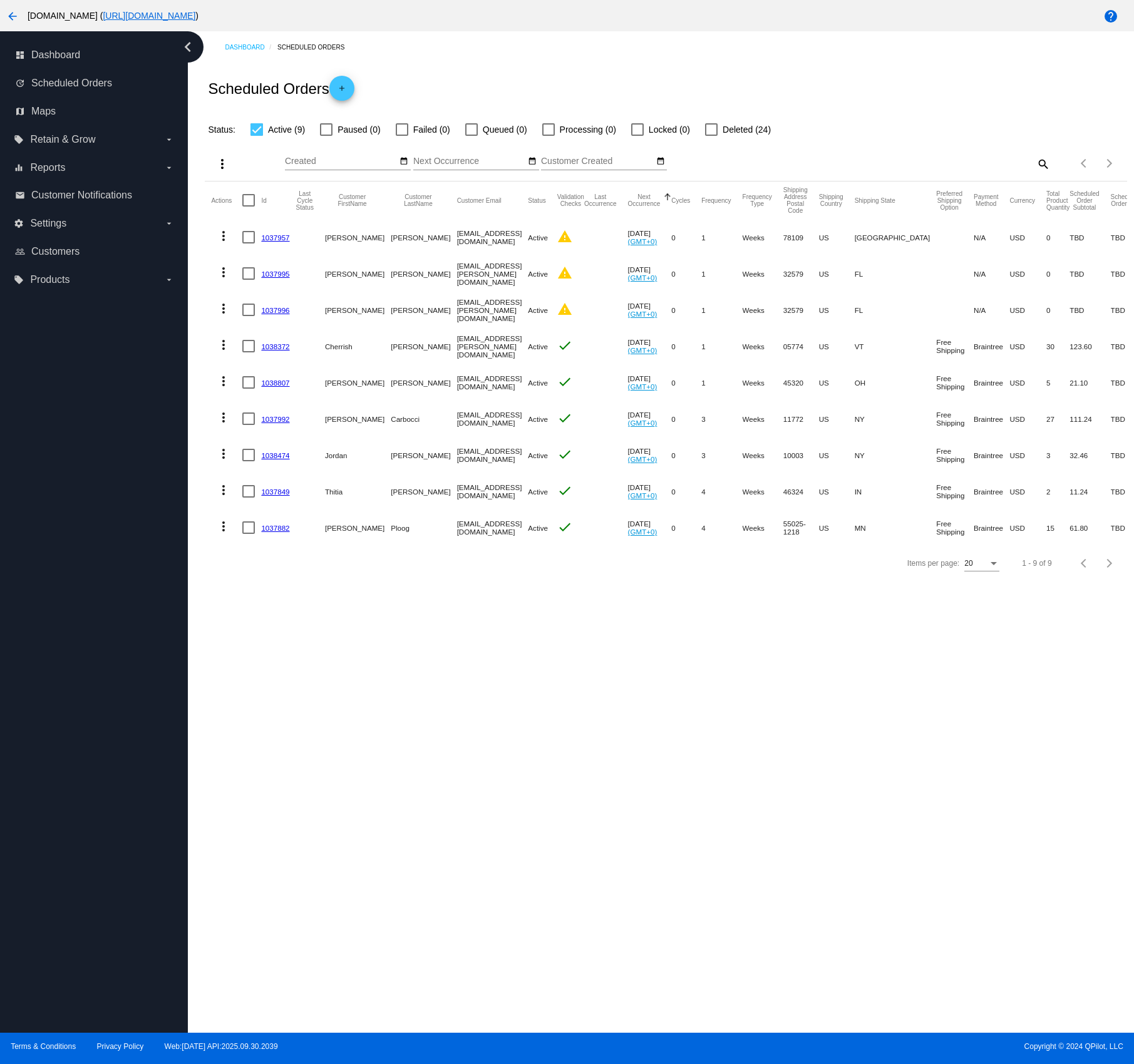
click at [261, 277] on mat-cell "1037995" at bounding box center [279, 274] width 34 height 36
copy link "1037995"
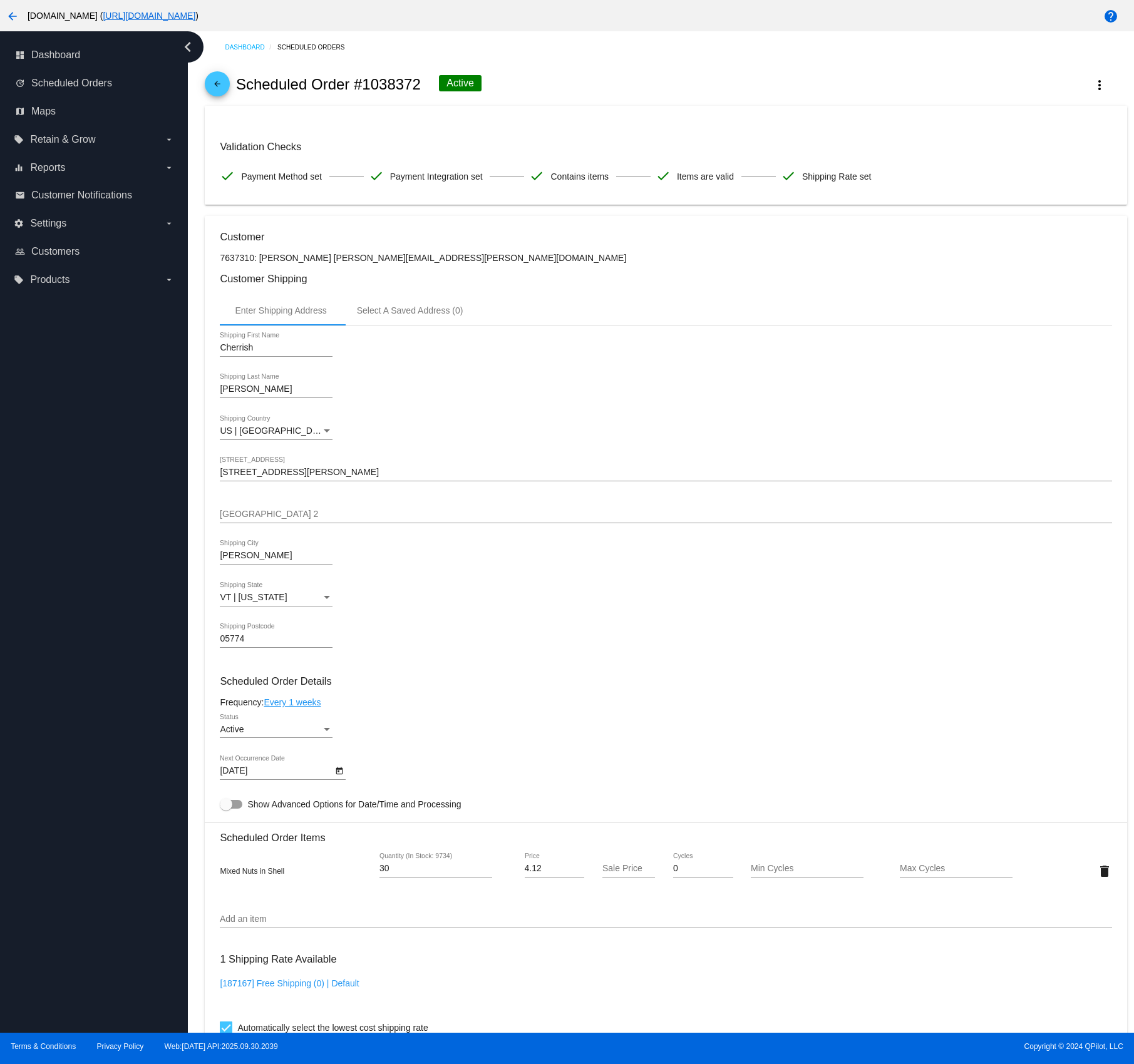
click at [203, 82] on div "Dashboard Scheduled Orders arrow_back Scheduled Order #1038372 Active more_vert…" at bounding box center [666, 749] width 936 height 1436
click at [213, 85] on mat-icon "arrow_back" at bounding box center [217, 87] width 15 height 15
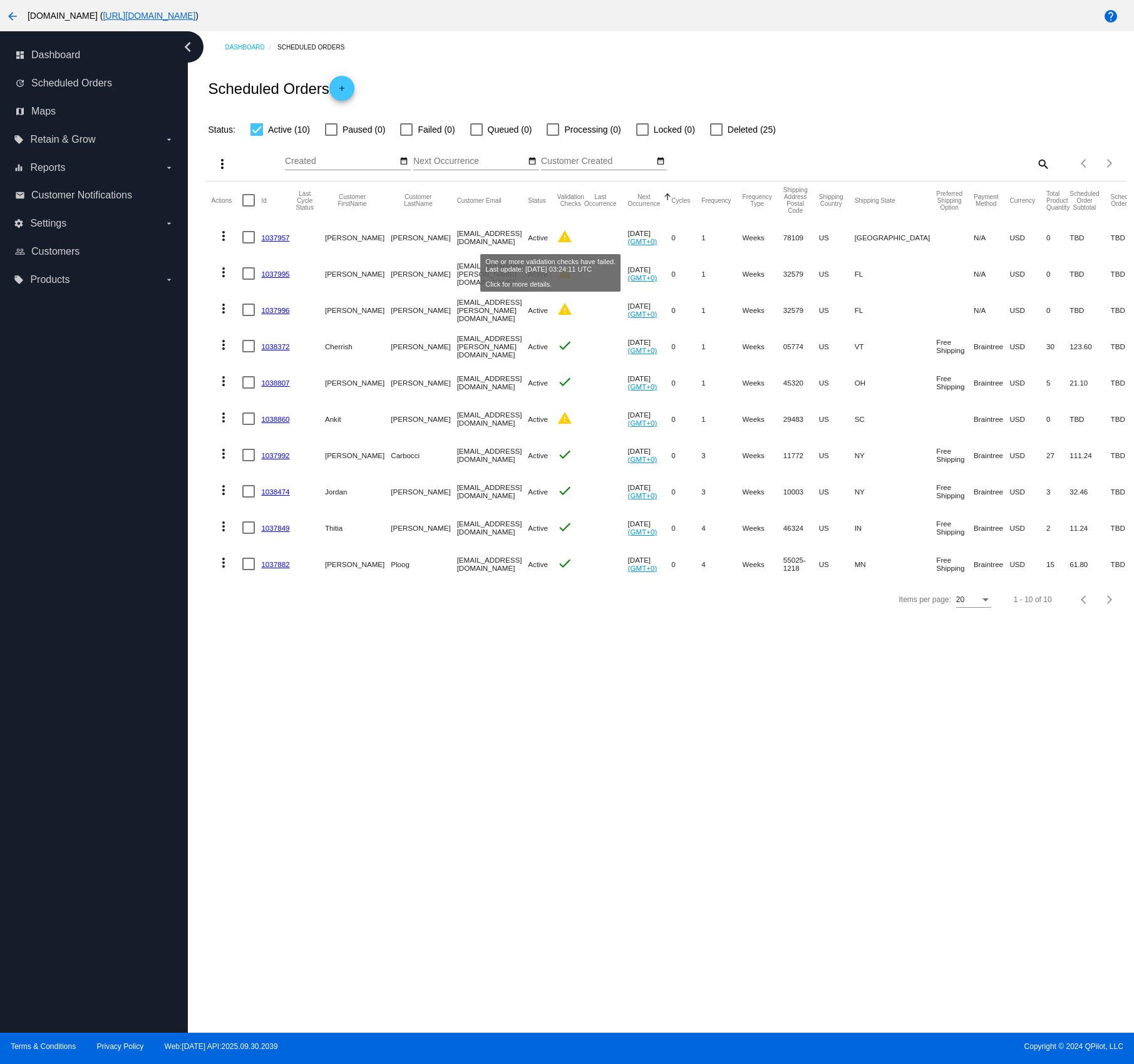
click at [557, 239] on mat-icon "warning" at bounding box center [564, 237] width 15 height 15
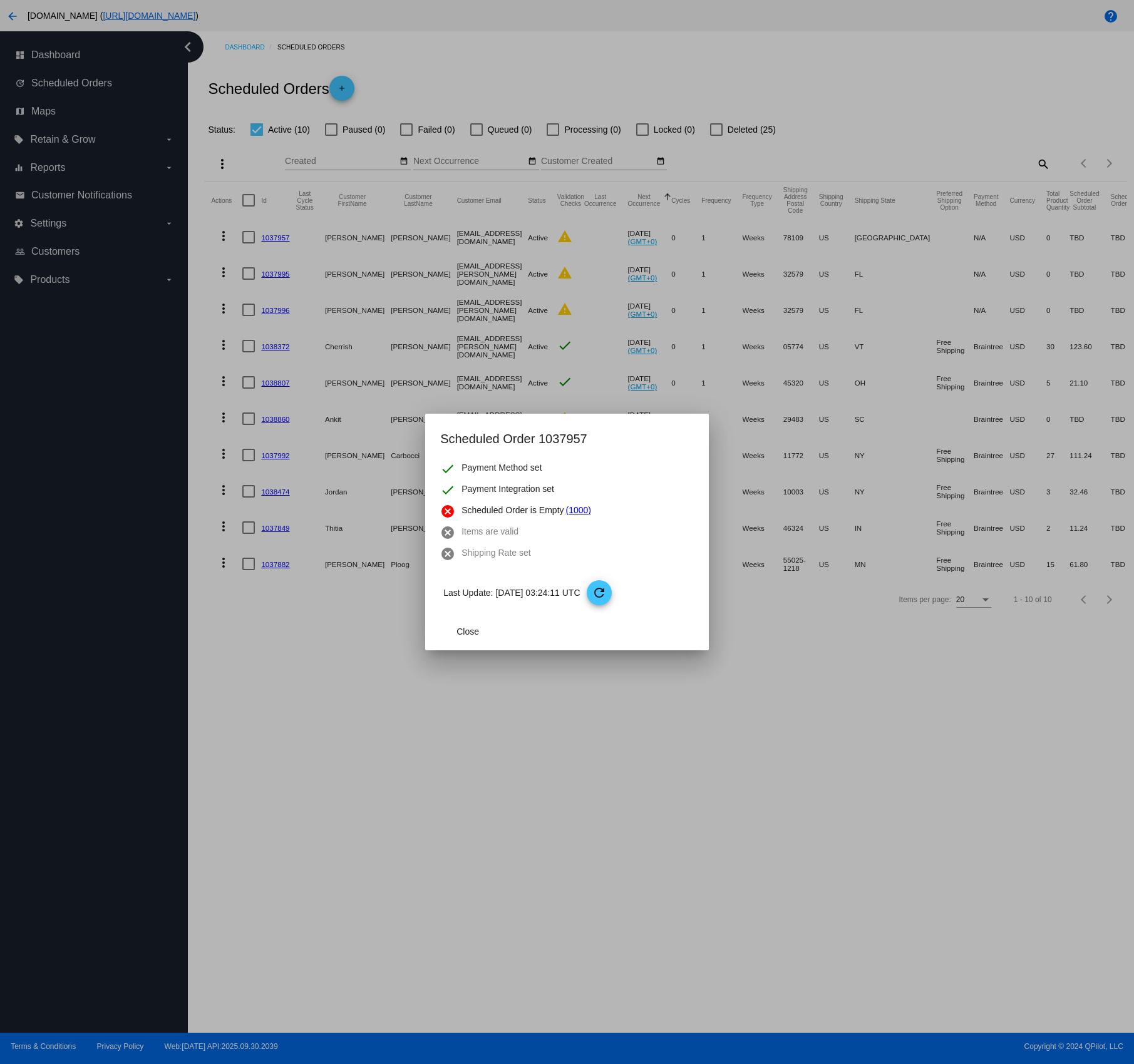
drag, startPoint x: 463, startPoint y: 510, endPoint x: 564, endPoint y: 512, distance: 101.0
click at [563, 512] on span "Scheduled Order is Empty" at bounding box center [513, 511] width 102 height 15
copy span "Scheduled Order is Empty"
